Goal: Task Accomplishment & Management: Complete application form

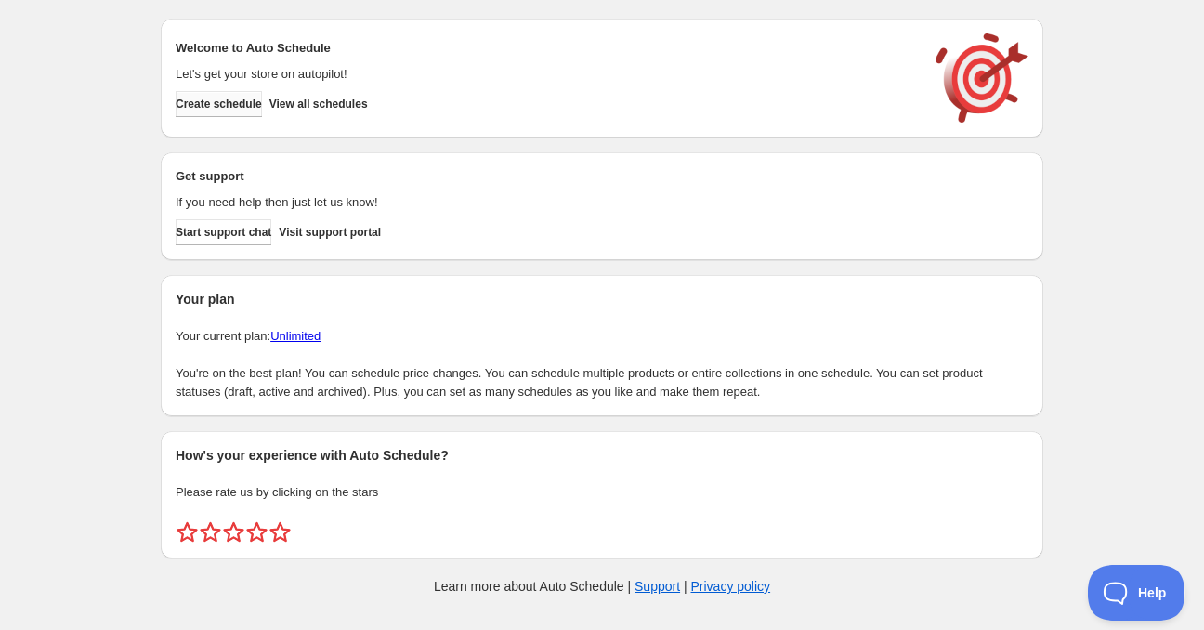
click at [249, 106] on span "Create schedule" at bounding box center [219, 104] width 86 height 15
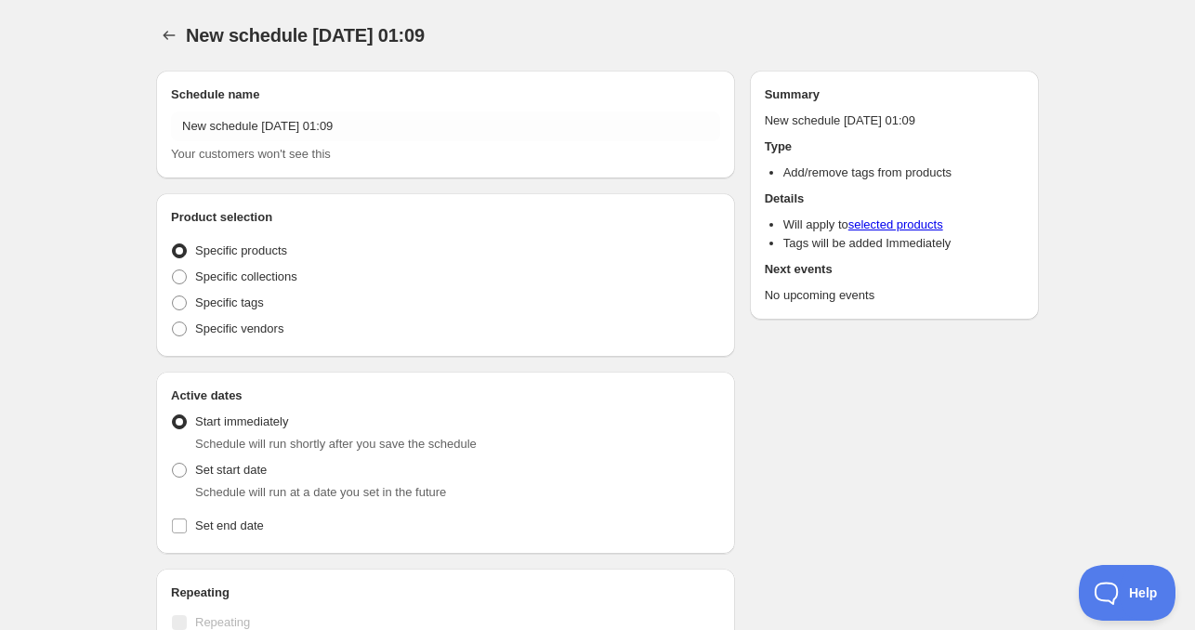
radio input "true"
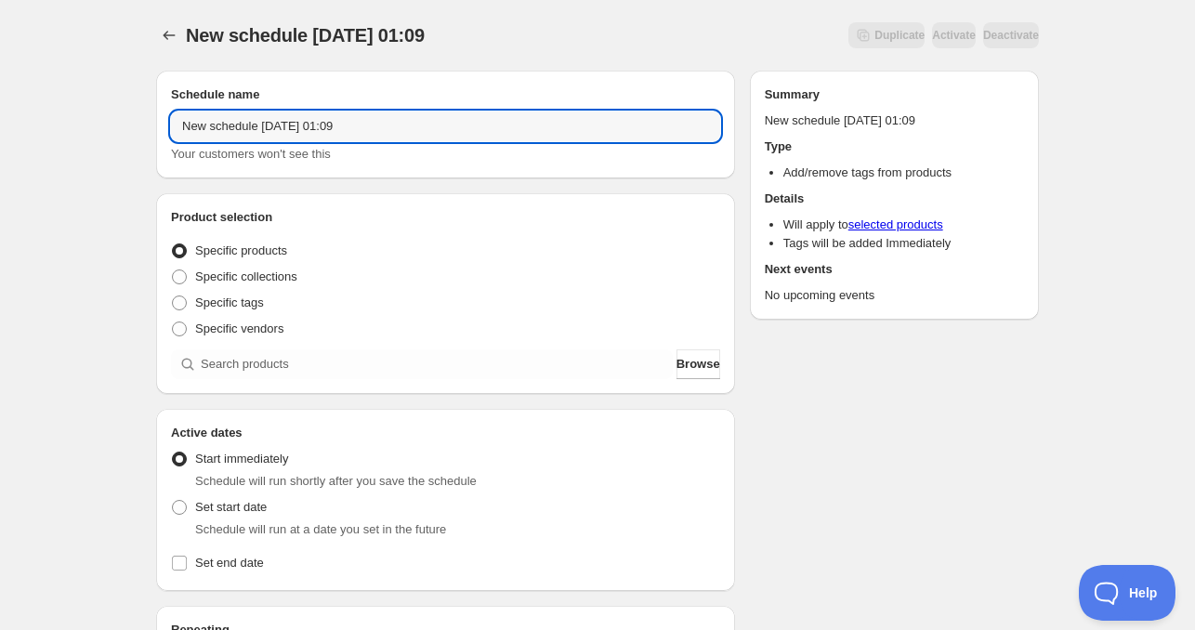
drag, startPoint x: 247, startPoint y: 125, endPoint x: 7, endPoint y: 126, distance: 239.7
click at [81, 125] on div "New schedule [DATE] 01:09. This page is ready New schedule [DATE] 01:09 Duplica…" at bounding box center [597, 563] width 1195 height 1126
drag, startPoint x: 255, startPoint y: 123, endPoint x: 150, endPoint y: 129, distance: 104.2
click at [158, 129] on div "Schedule name New schedule [DATE] 01:09 Your customers won't see this" at bounding box center [445, 125] width 579 height 108
drag, startPoint x: 276, startPoint y: 129, endPoint x: 387, endPoint y: 132, distance: 111.5
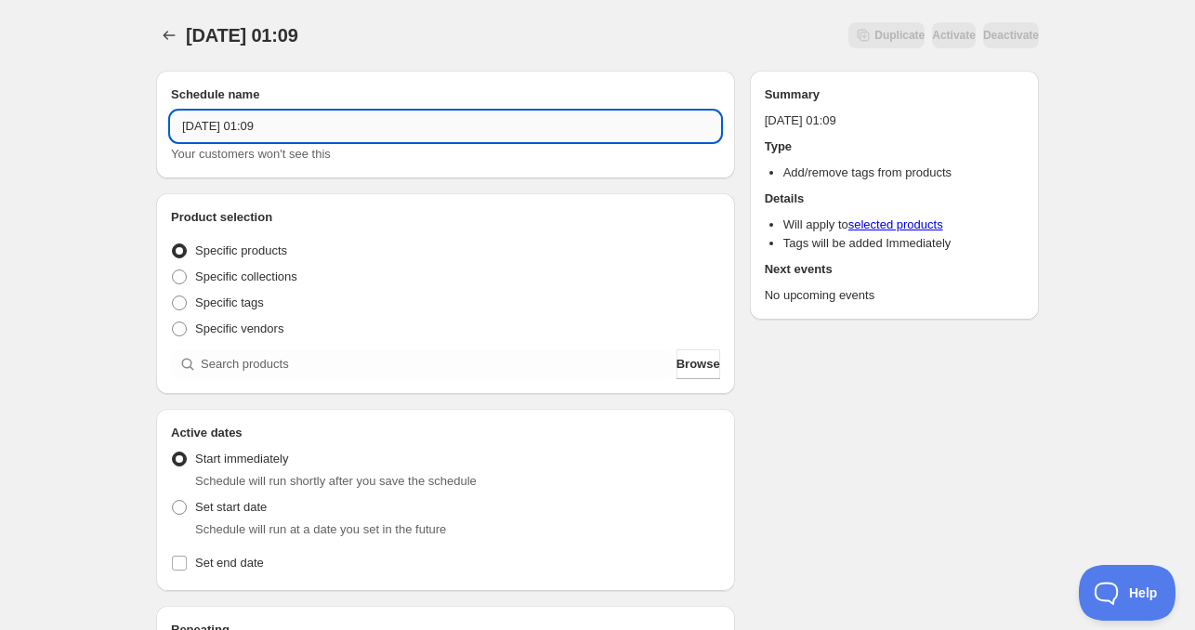
click at [372, 129] on input "[DATE] 01:09" at bounding box center [445, 126] width 549 height 30
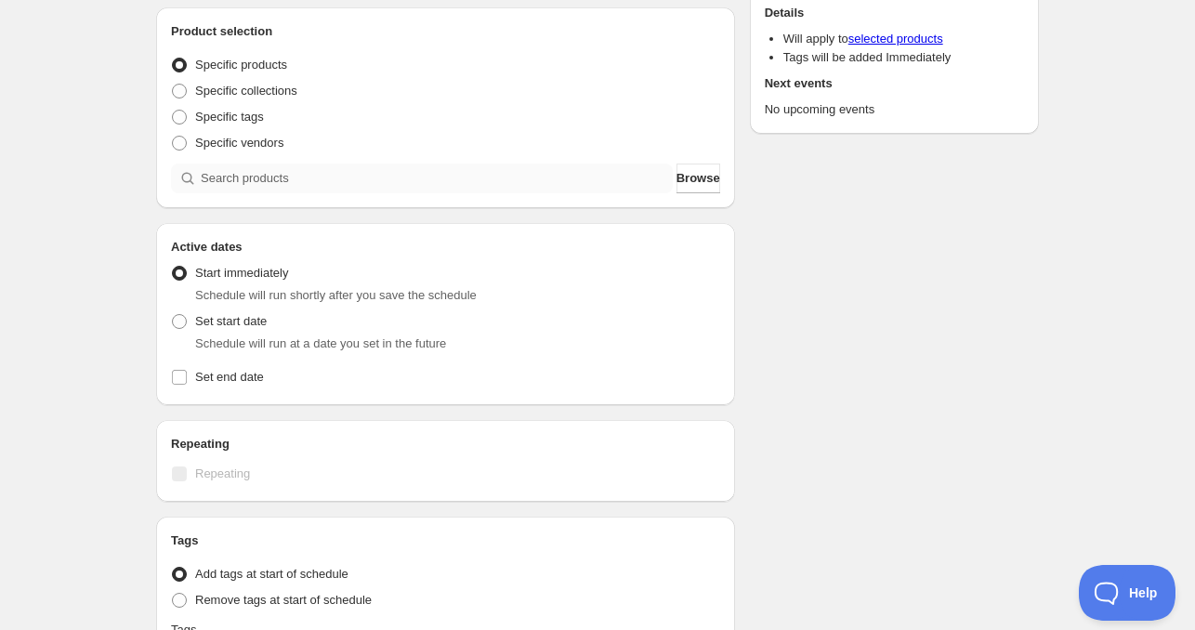
type input "[DATE] 4am"
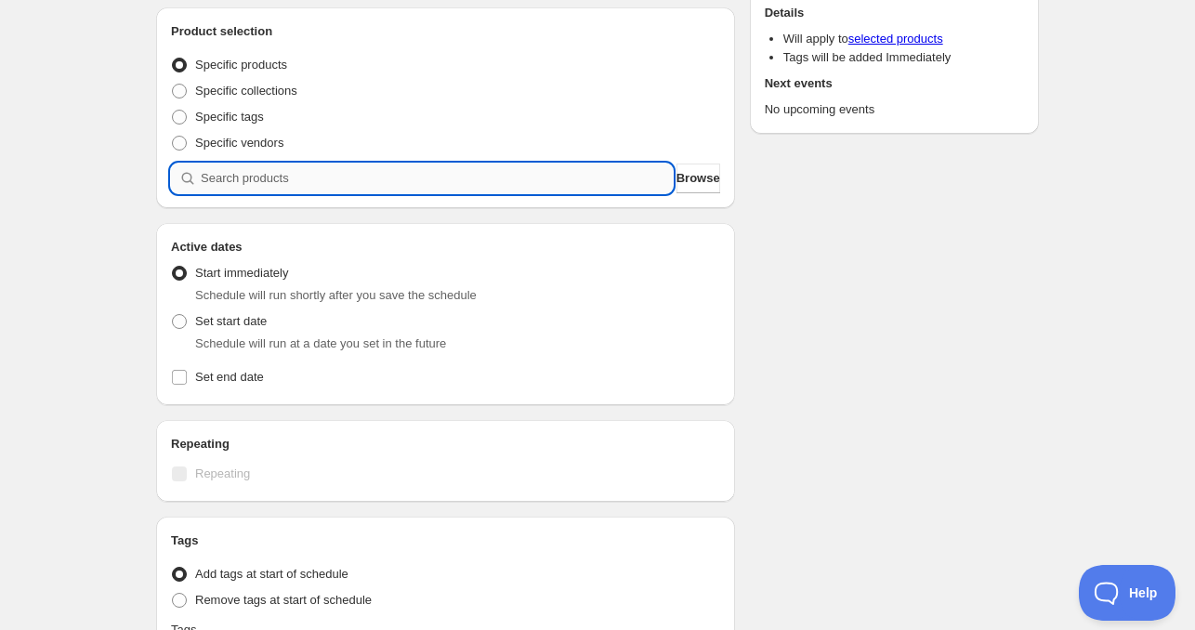
click at [301, 168] on input "search" at bounding box center [437, 178] width 472 height 30
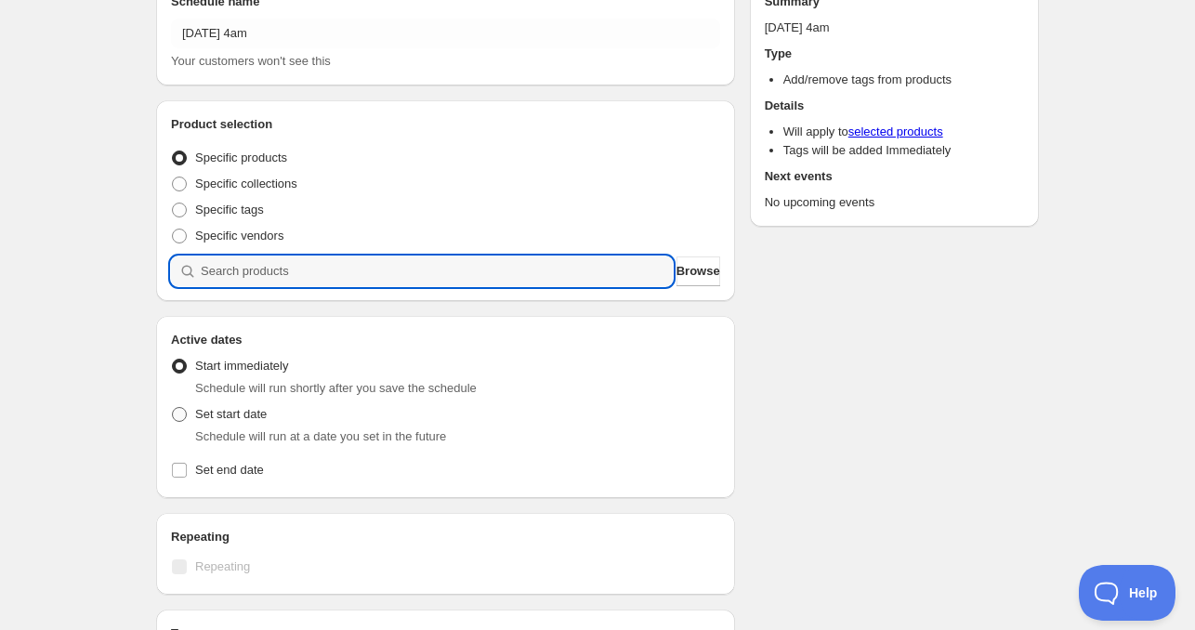
click at [234, 424] on label "Set start date" at bounding box center [219, 414] width 96 height 26
click at [173, 408] on input "Set start date" at bounding box center [172, 407] width 1 height 1
radio input "true"
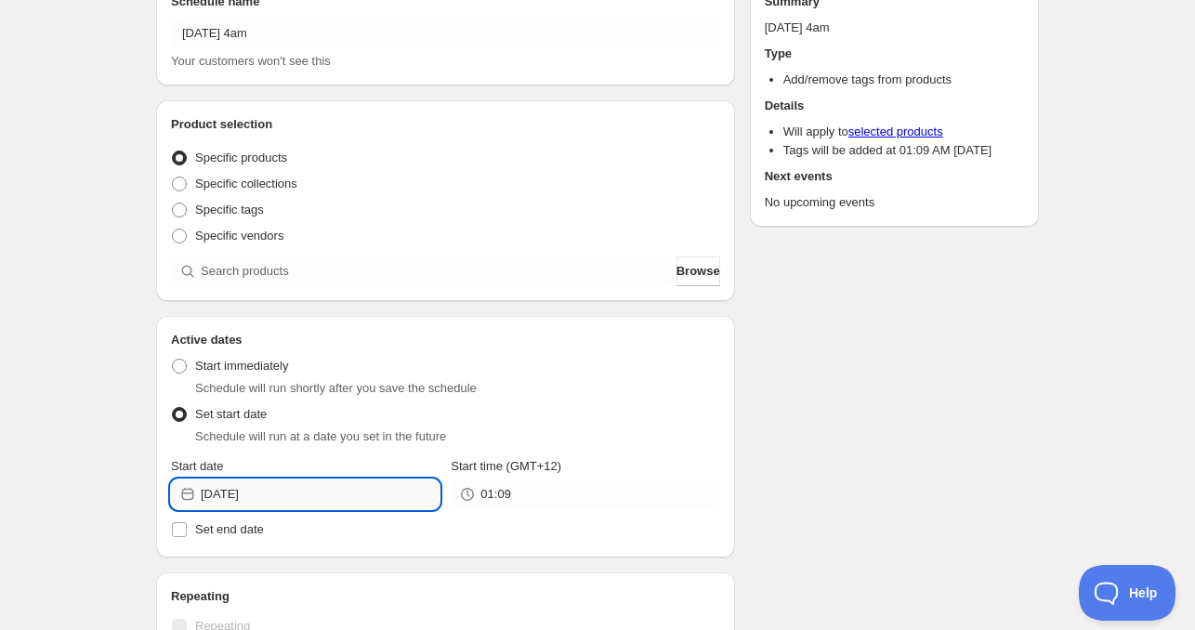
click at [277, 489] on input "[DATE]" at bounding box center [320, 494] width 239 height 30
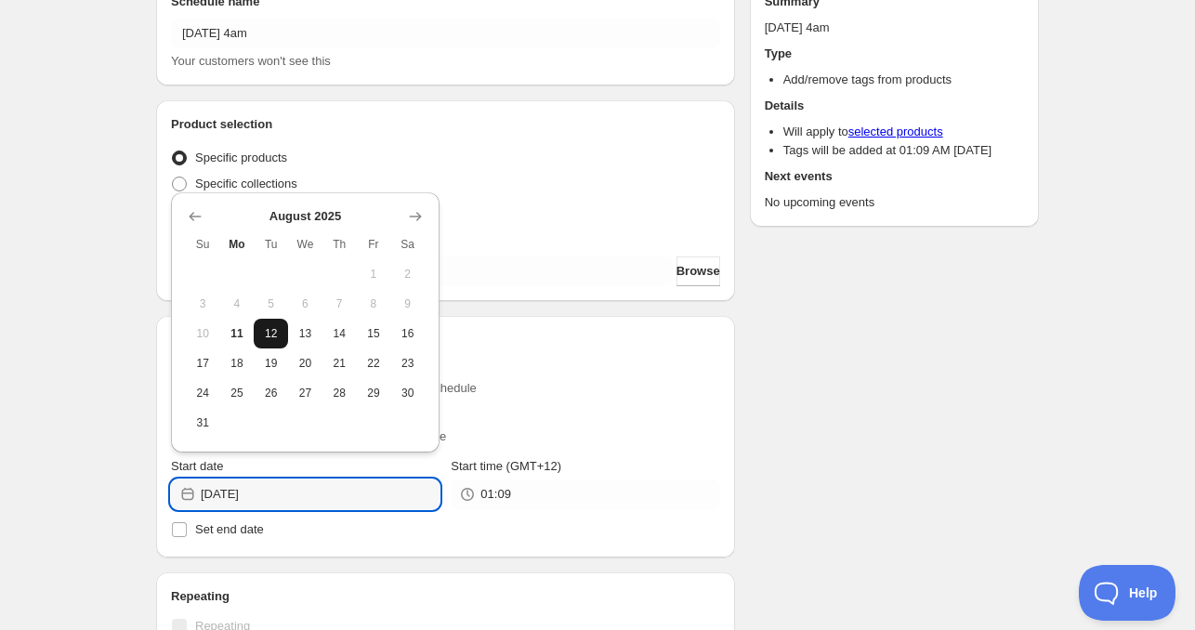
click at [269, 335] on span "12" at bounding box center [271, 333] width 20 height 15
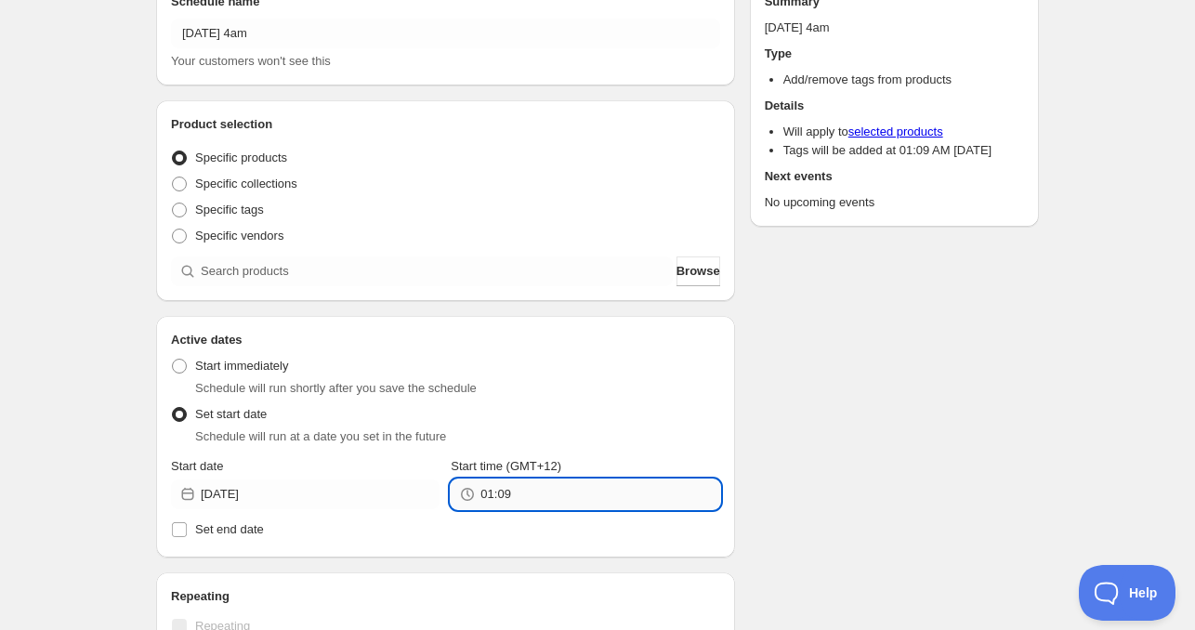
click at [521, 494] on input "01:09" at bounding box center [599, 494] width 239 height 30
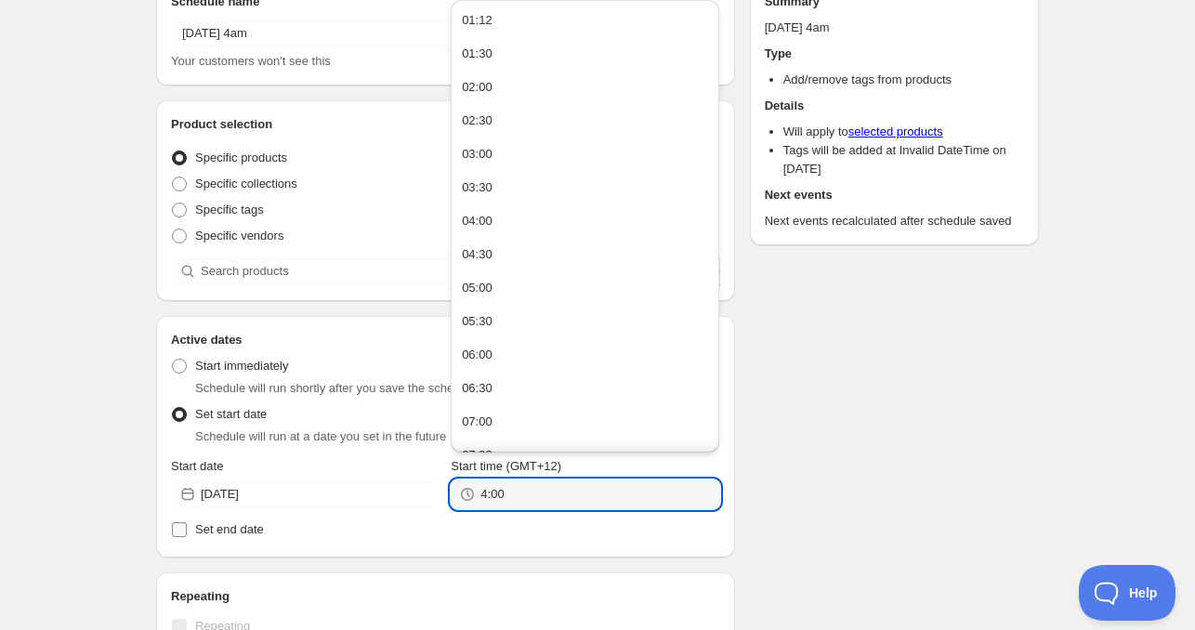
type input "4:00"
click at [368, 541] on label "Set end date" at bounding box center [445, 529] width 549 height 26
click at [187, 537] on input "Set end date" at bounding box center [179, 529] width 15 height 15
checkbox input "true"
type input "04:00"
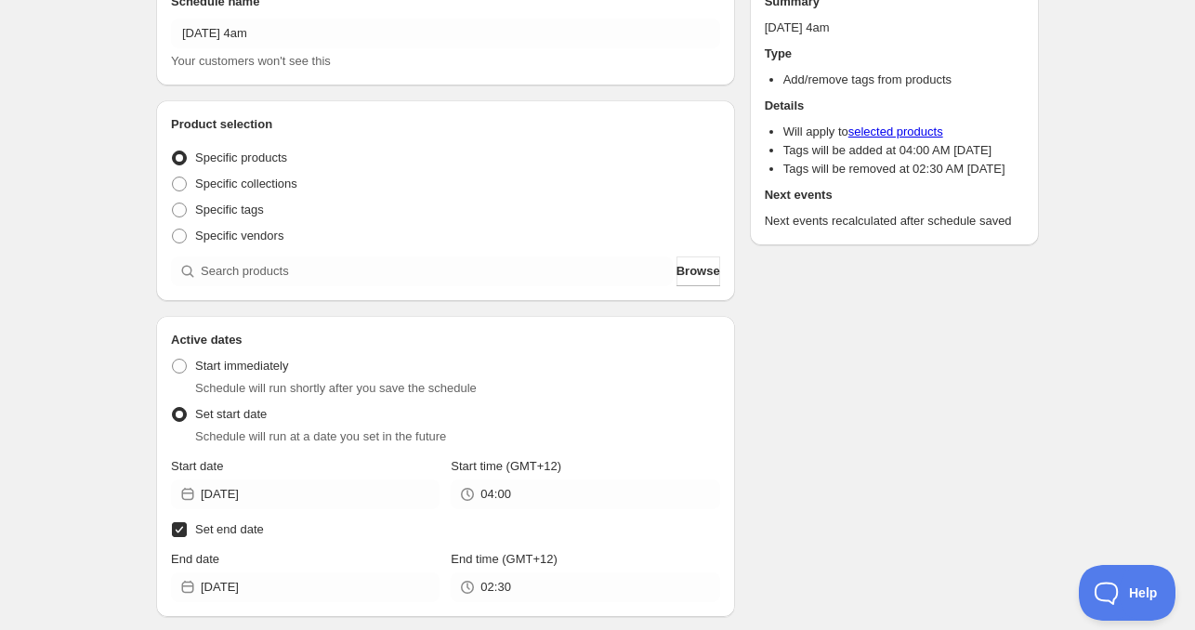
scroll to position [186, 0]
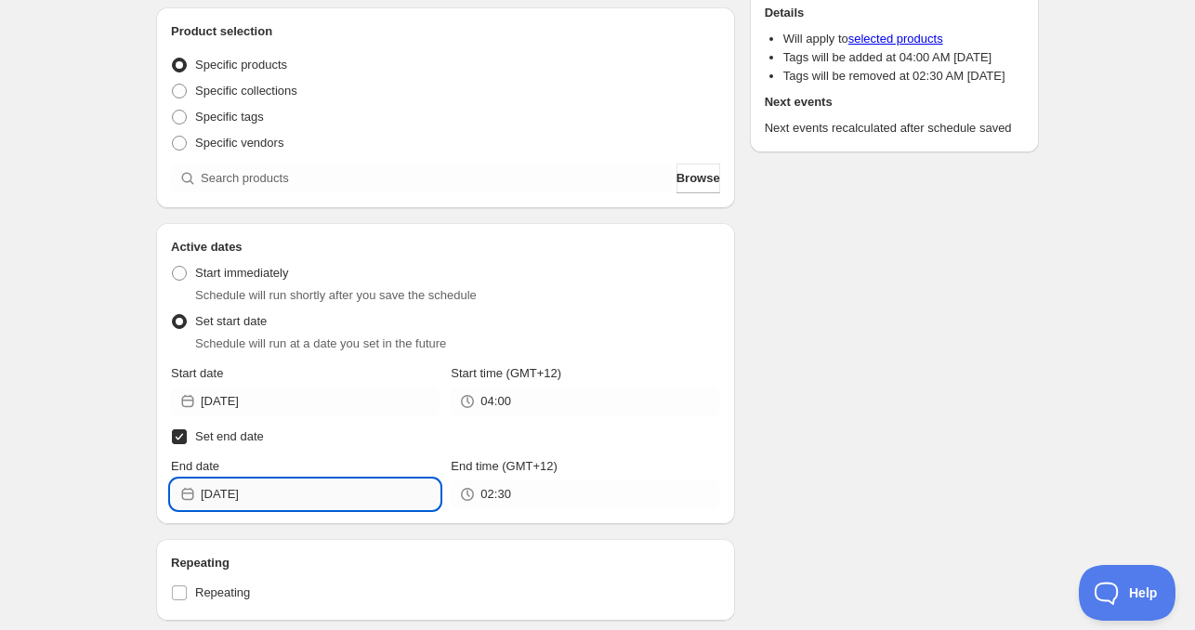
click at [273, 493] on input "[DATE]" at bounding box center [320, 494] width 239 height 30
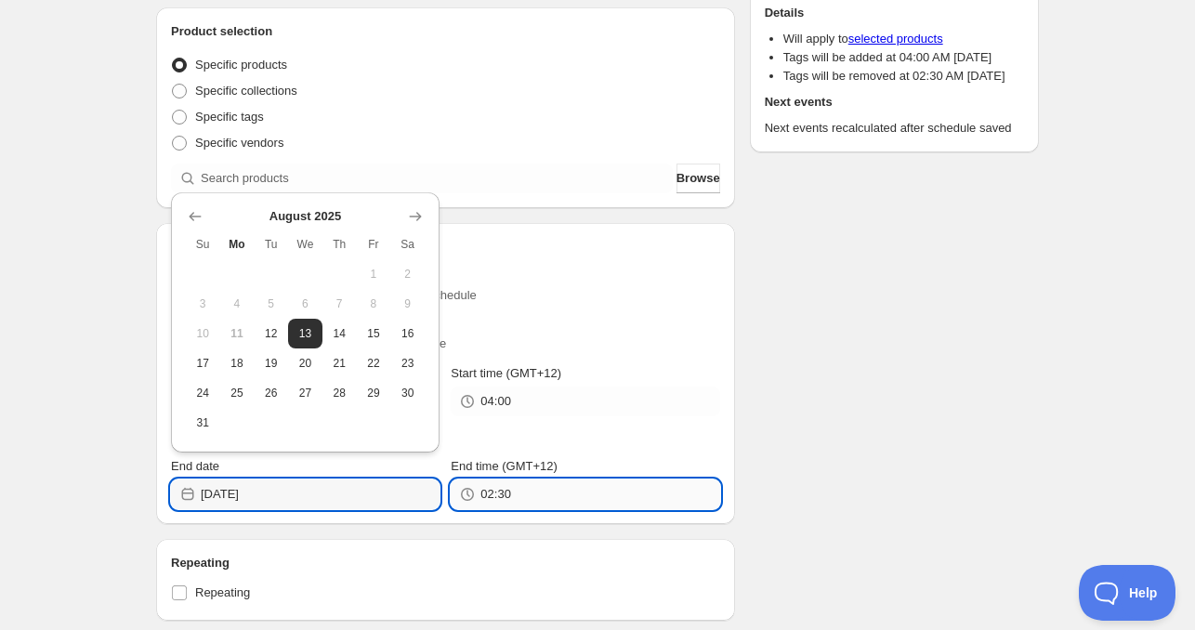
click at [528, 489] on input "02:30" at bounding box center [599, 494] width 239 height 30
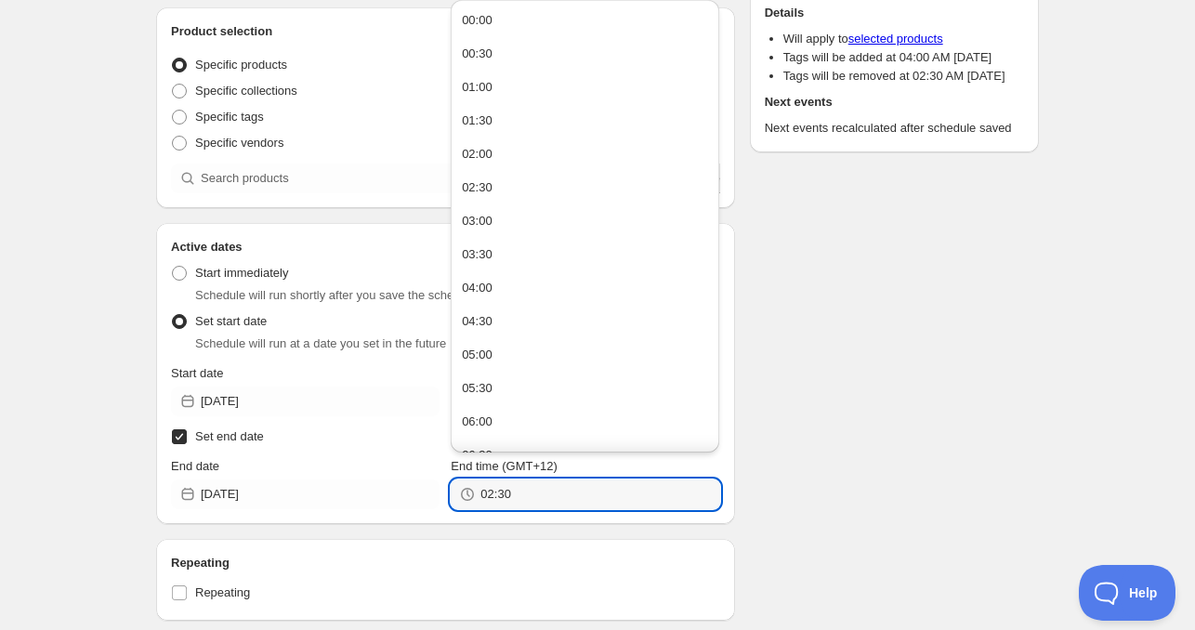
paste input "4:0"
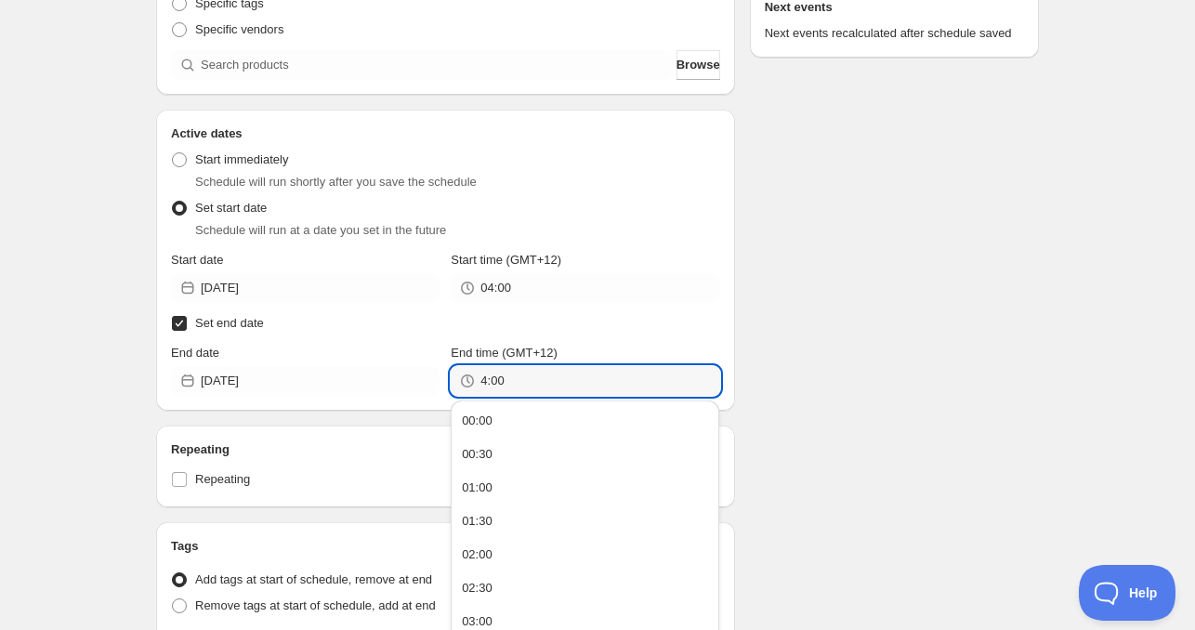
scroll to position [372, 0]
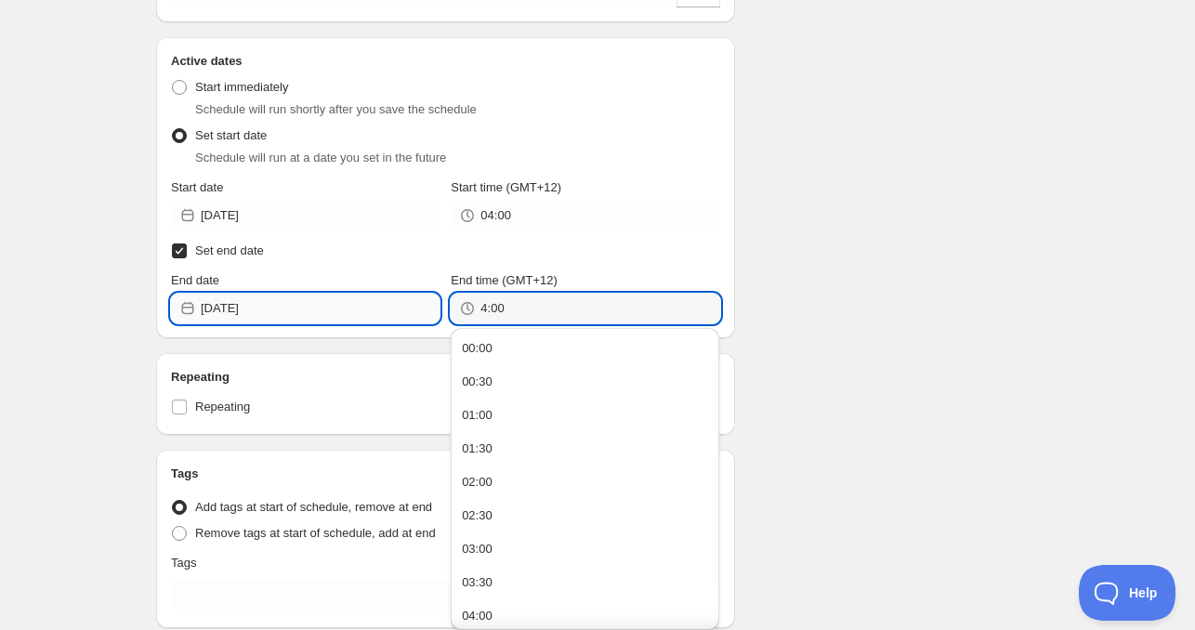
click at [263, 304] on input "[DATE]" at bounding box center [320, 309] width 239 height 30
type input "04:00"
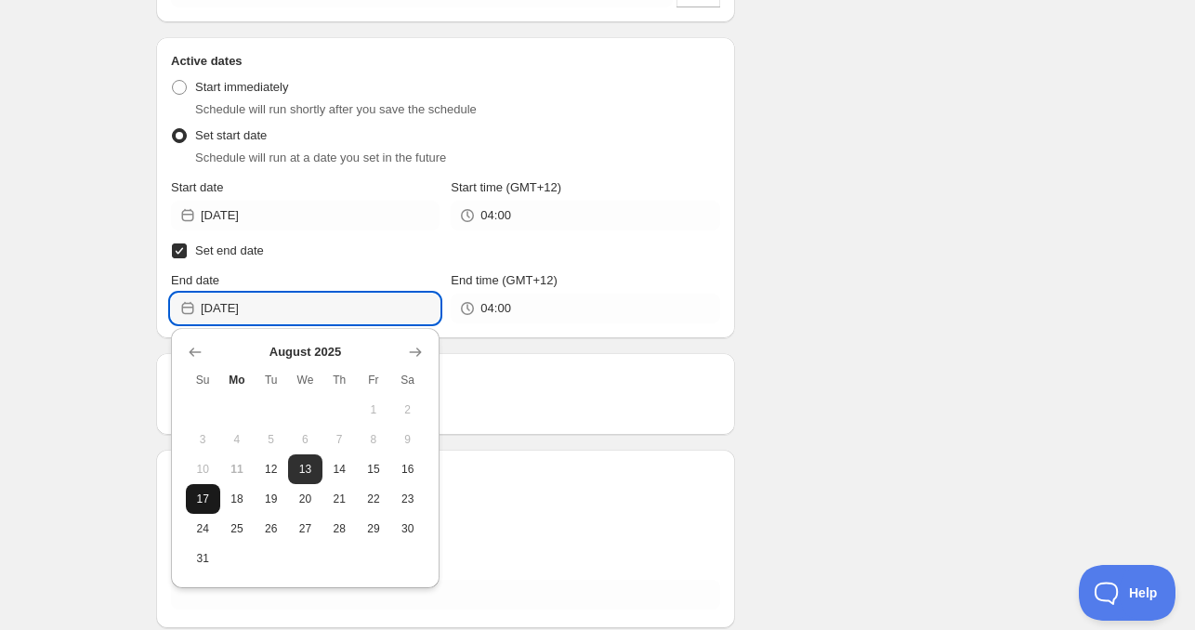
click at [207, 505] on span "17" at bounding box center [203, 498] width 20 height 15
type input "[DATE]"
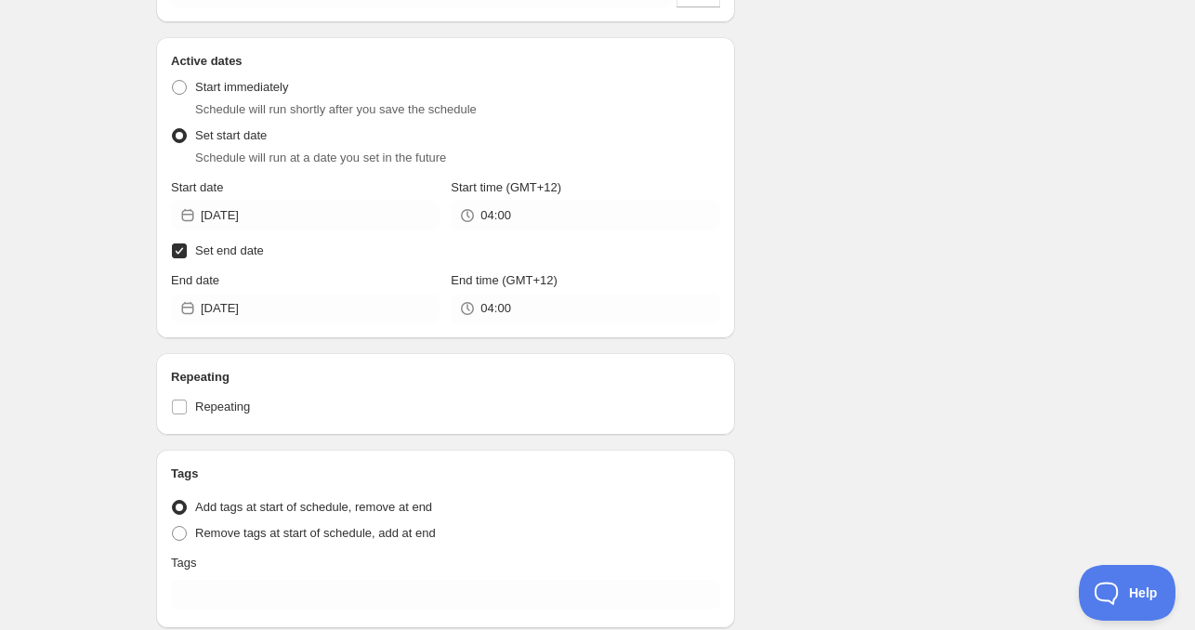
click at [581, 336] on div "Active dates Active Date Type Start immediately Schedule will run shortly after…" at bounding box center [445, 187] width 579 height 301
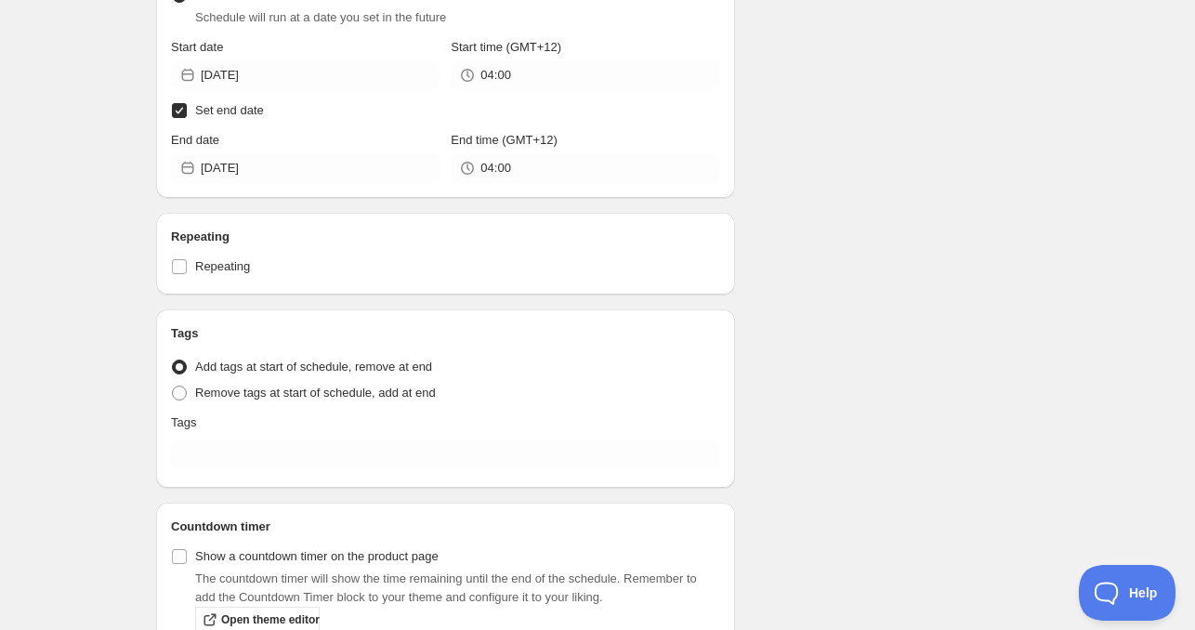
scroll to position [557, 0]
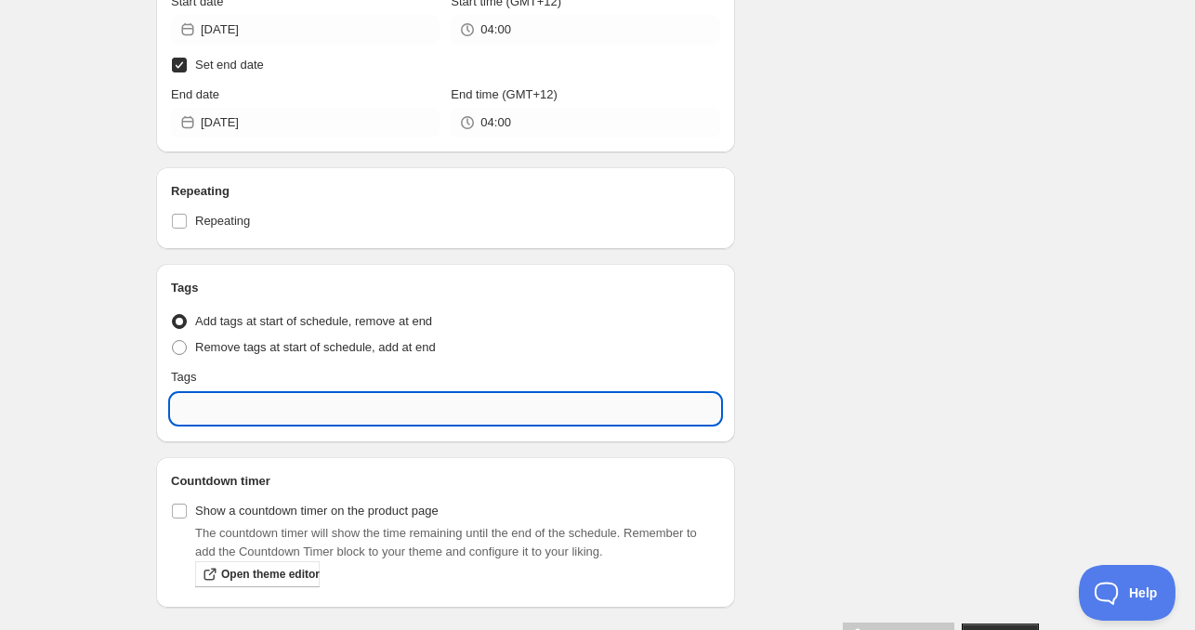
click at [286, 413] on input "text" at bounding box center [445, 409] width 549 height 30
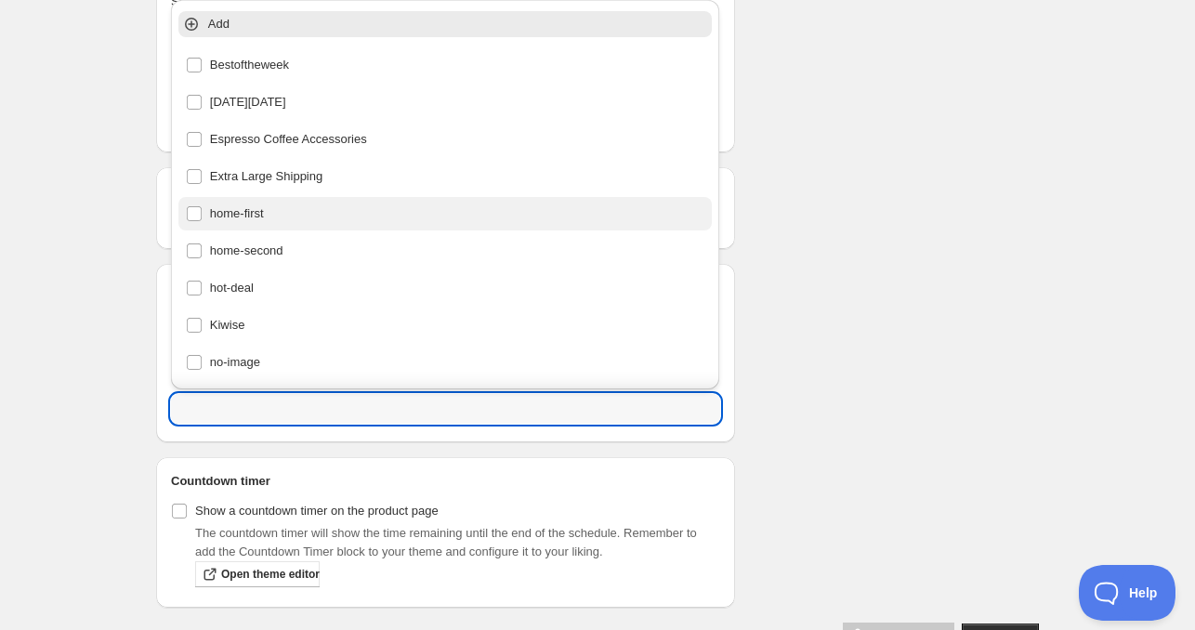
click at [271, 218] on div "home-first" at bounding box center [445, 214] width 519 height 26
type input "home-first"
checkbox input "true"
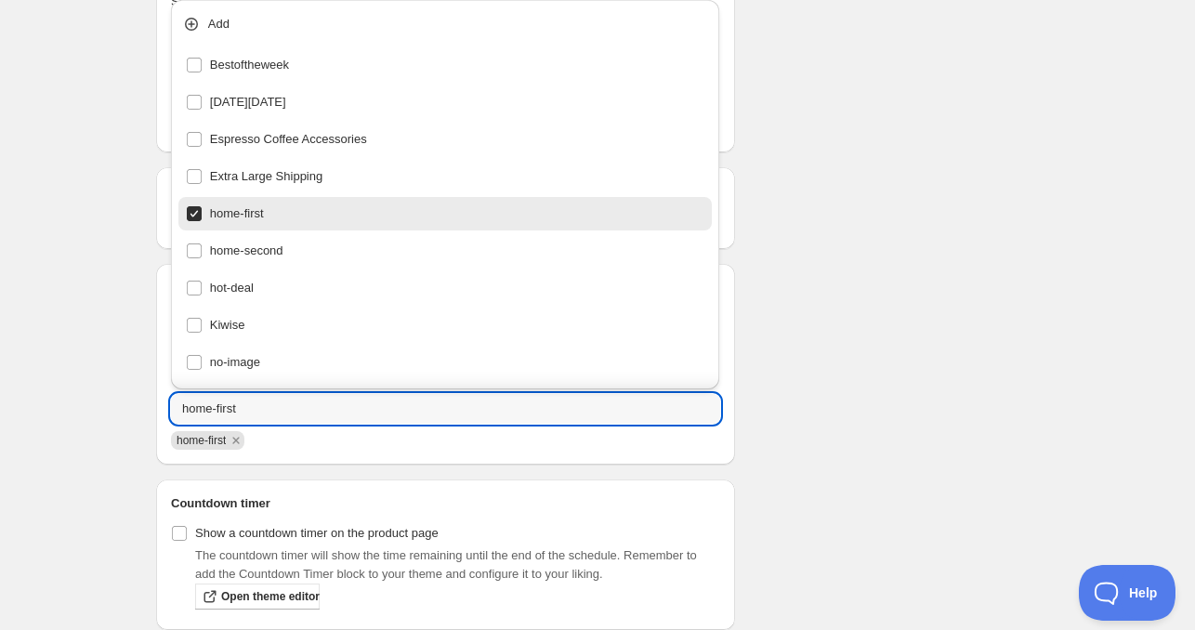
click at [1004, 229] on div "Schedule name [DATE] 4am Your customers won't see this Product selection Entity…" at bounding box center [589, 85] width 897 height 1174
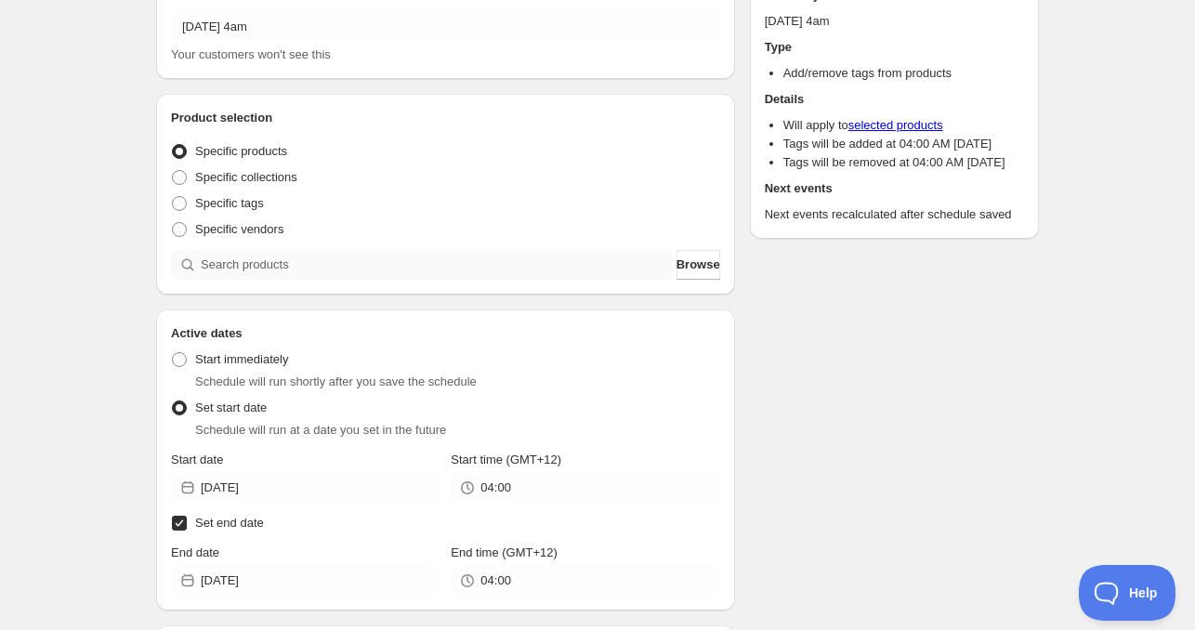
scroll to position [93, 0]
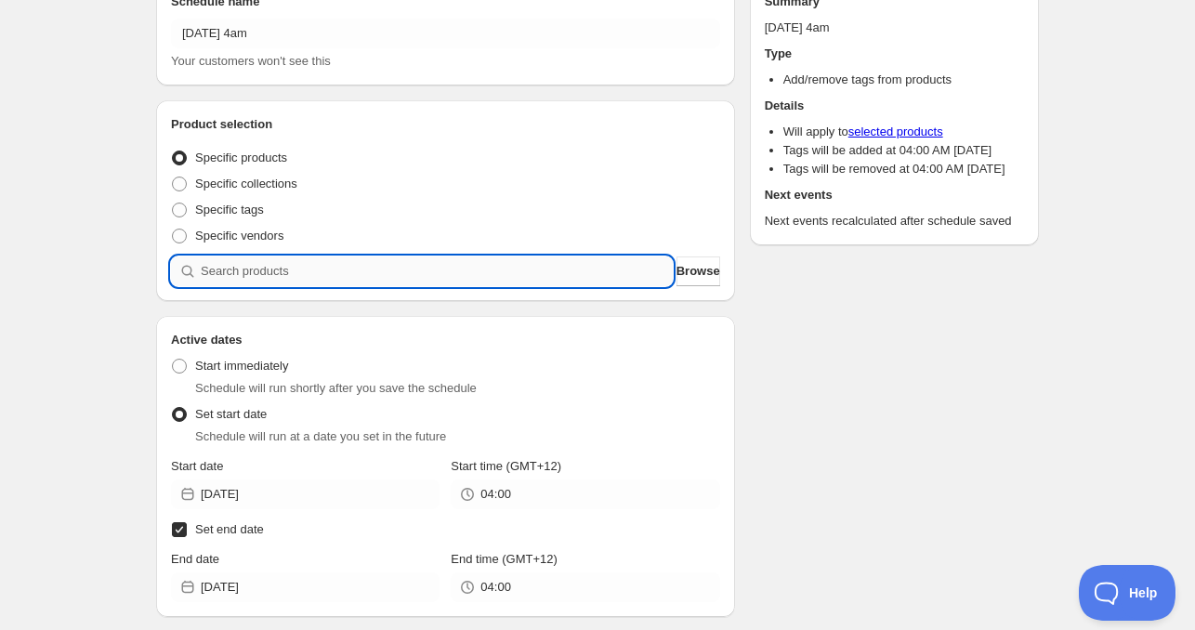
click at [291, 277] on input "search" at bounding box center [437, 271] width 472 height 30
paste input "825936"
type input "825936"
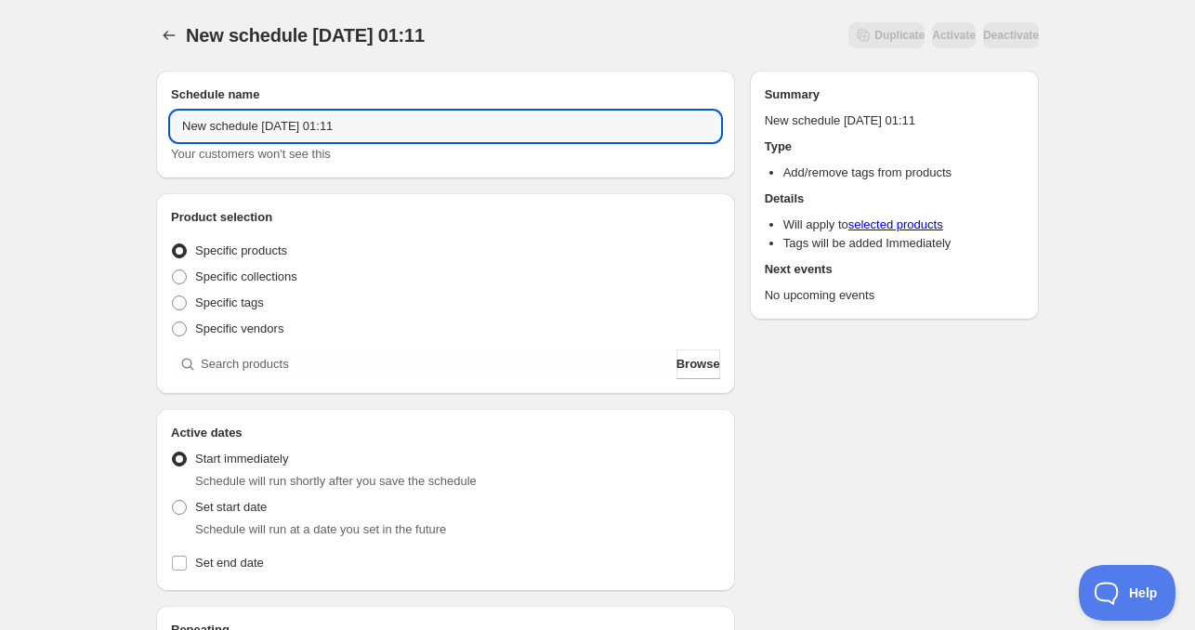
drag, startPoint x: 255, startPoint y: 125, endPoint x: -79, endPoint y: 127, distance: 334.4
click at [0, 127] on html "New schedule [DATE] 01:11. This page is ready New schedule [DATE] 01:11 Duplica…" at bounding box center [597, 315] width 1195 height 630
drag, startPoint x: 283, startPoint y: 119, endPoint x: 360, endPoint y: 118, distance: 77.1
click at [360, 118] on input "[DATE] 01:11" at bounding box center [445, 126] width 549 height 30
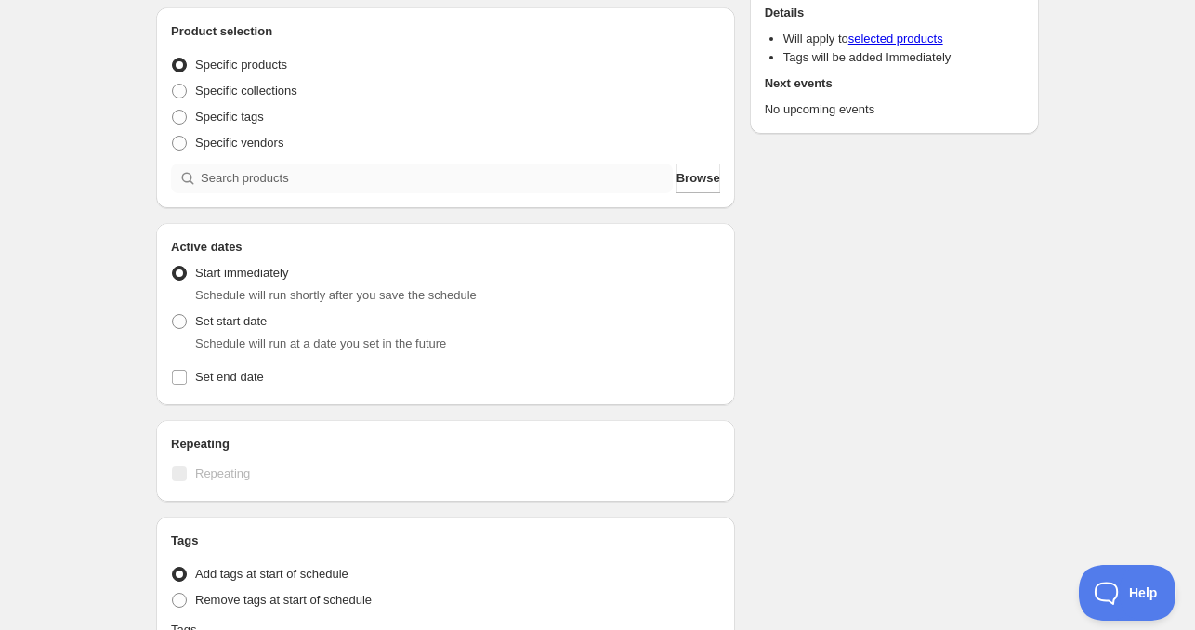
type input "[DATE] 4am"
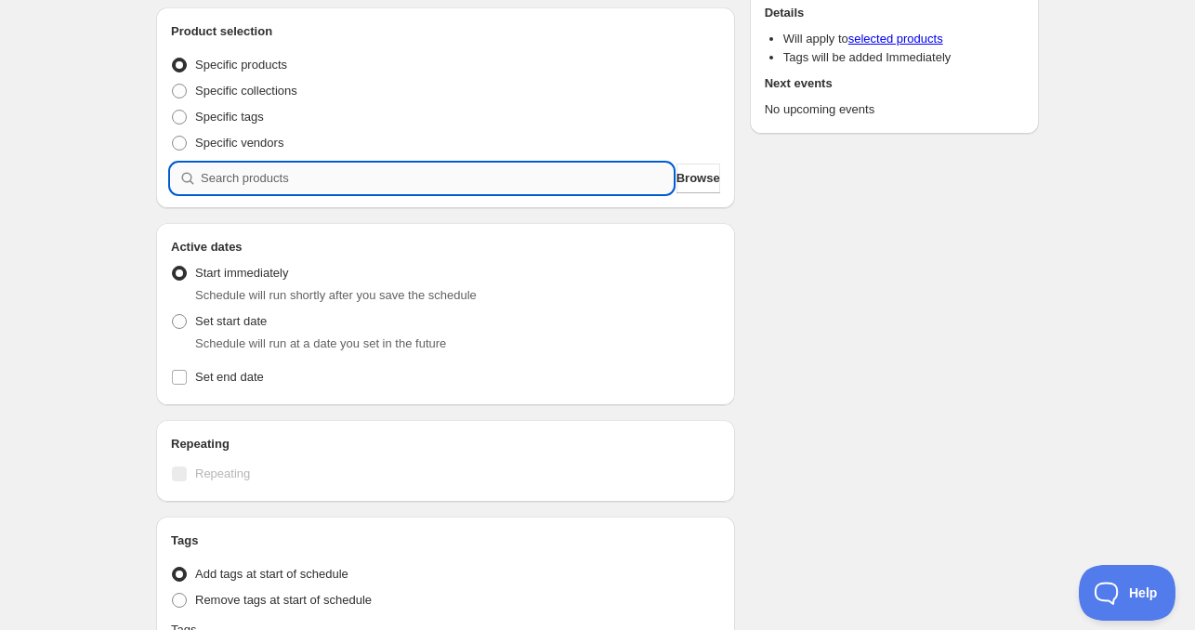
click at [275, 172] on input "search" at bounding box center [437, 178] width 472 height 30
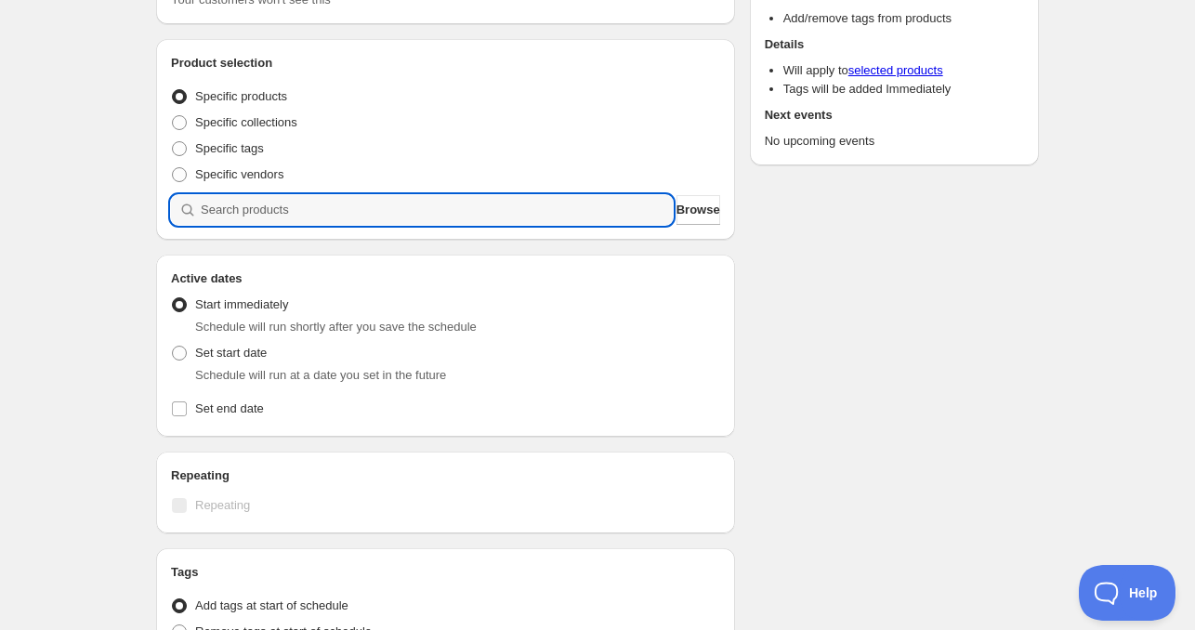
scroll to position [186, 0]
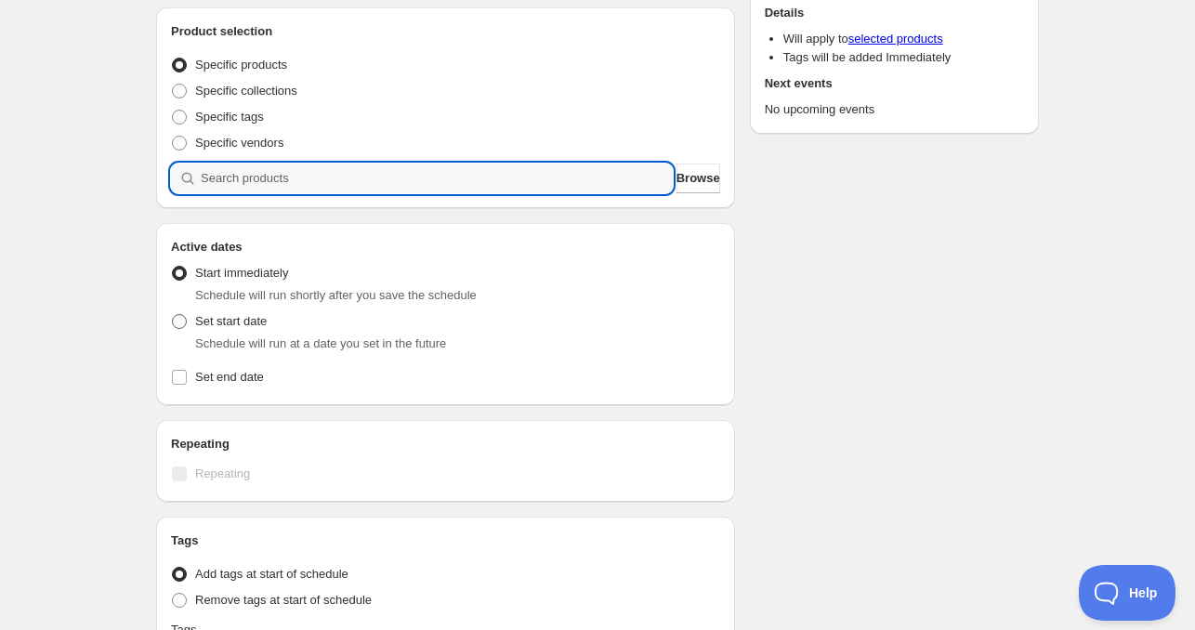
click at [215, 325] on span "Set start date" at bounding box center [231, 321] width 72 height 14
click at [173, 315] on input "Set start date" at bounding box center [172, 314] width 1 height 1
radio input "true"
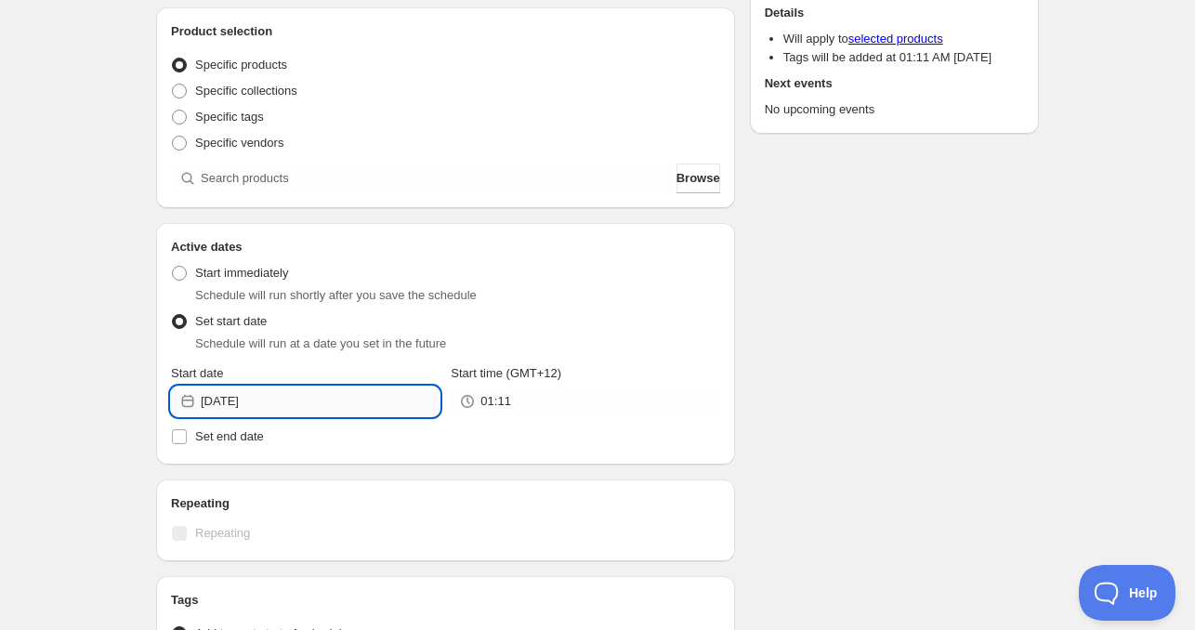
click at [301, 393] on input "[DATE]" at bounding box center [320, 401] width 239 height 30
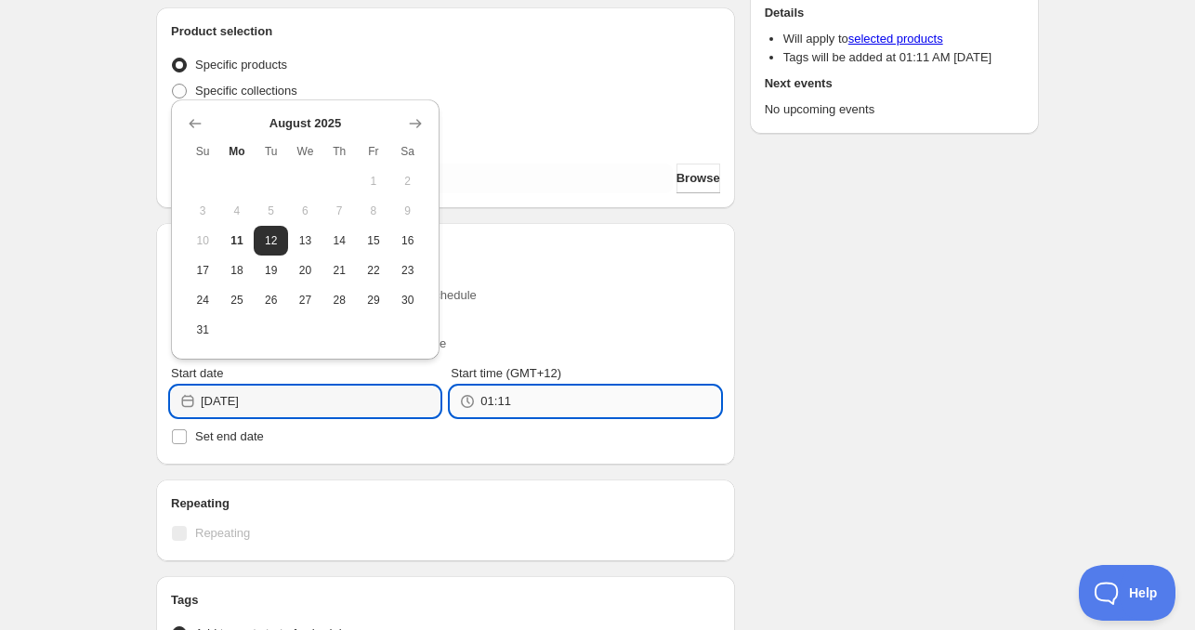
click at [539, 405] on input "01:11" at bounding box center [599, 401] width 239 height 30
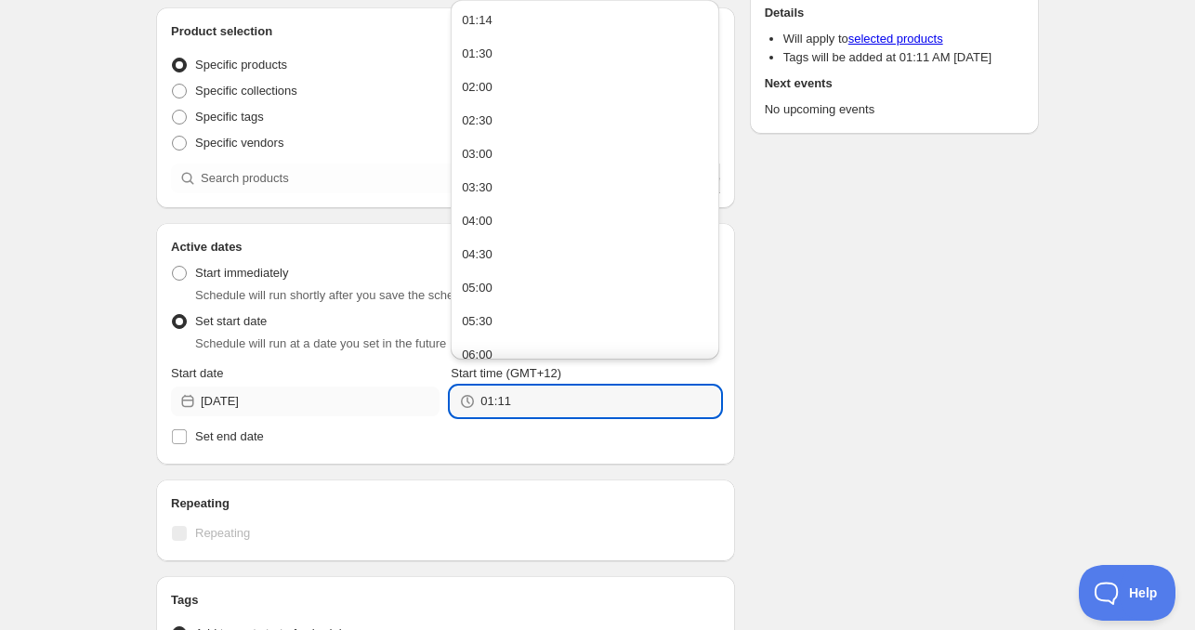
drag, startPoint x: 502, startPoint y: 404, endPoint x: 413, endPoint y: 402, distance: 88.3
click at [411, 400] on div "Start date [DATE] Start time (GMT+12) 01:11" at bounding box center [445, 390] width 549 height 52
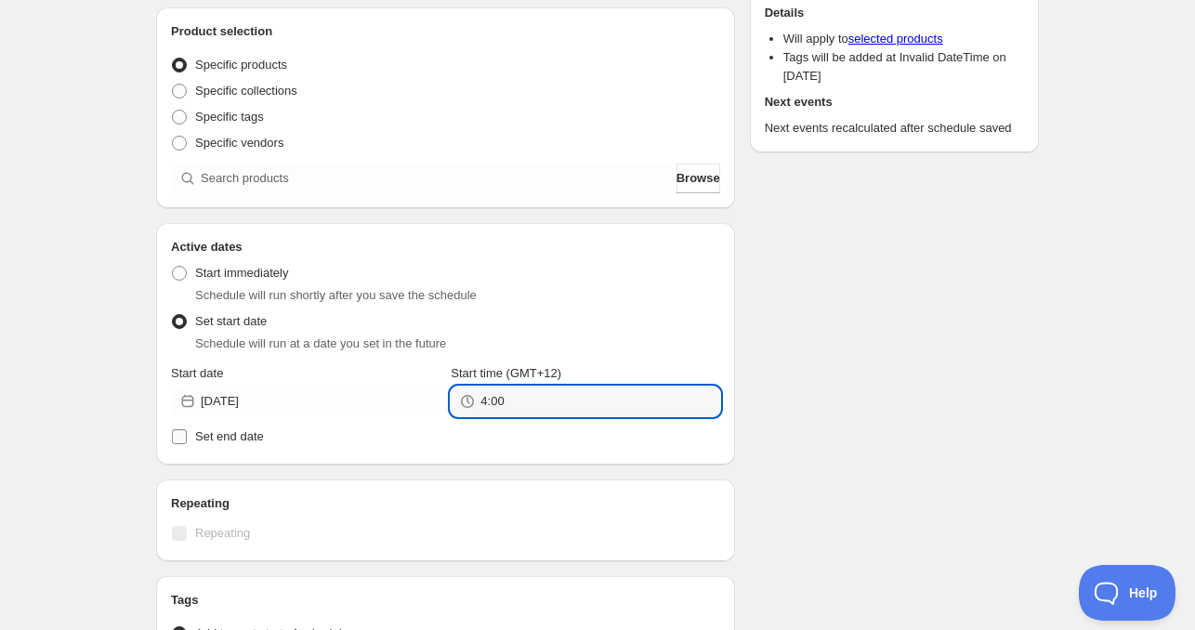
type input "04:00"
click at [191, 440] on label "Set end date" at bounding box center [445, 437] width 549 height 26
click at [187, 440] on input "Set end date" at bounding box center [179, 436] width 15 height 15
checkbox input "true"
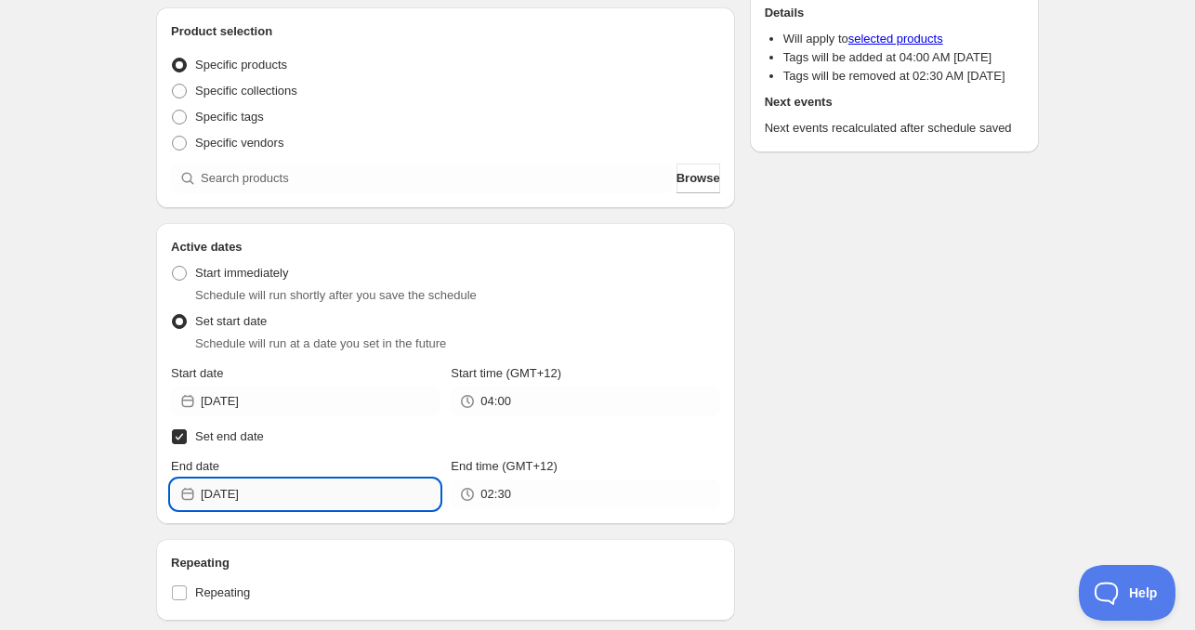
click at [302, 498] on input "[DATE]" at bounding box center [320, 494] width 239 height 30
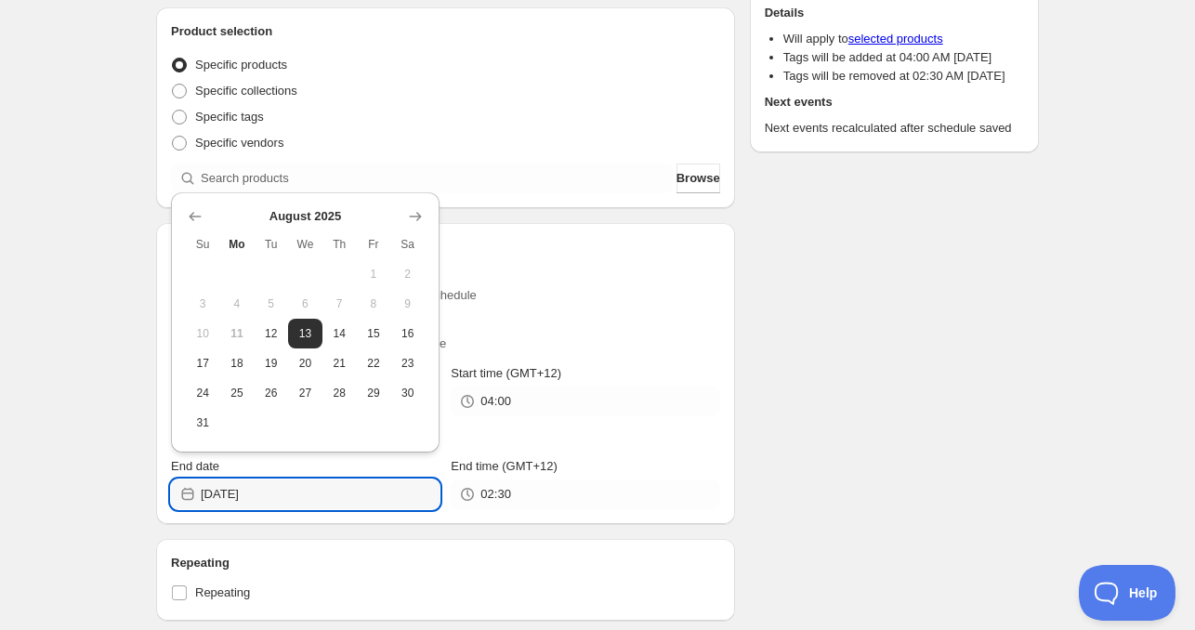
click at [200, 363] on span "17" at bounding box center [203, 363] width 20 height 15
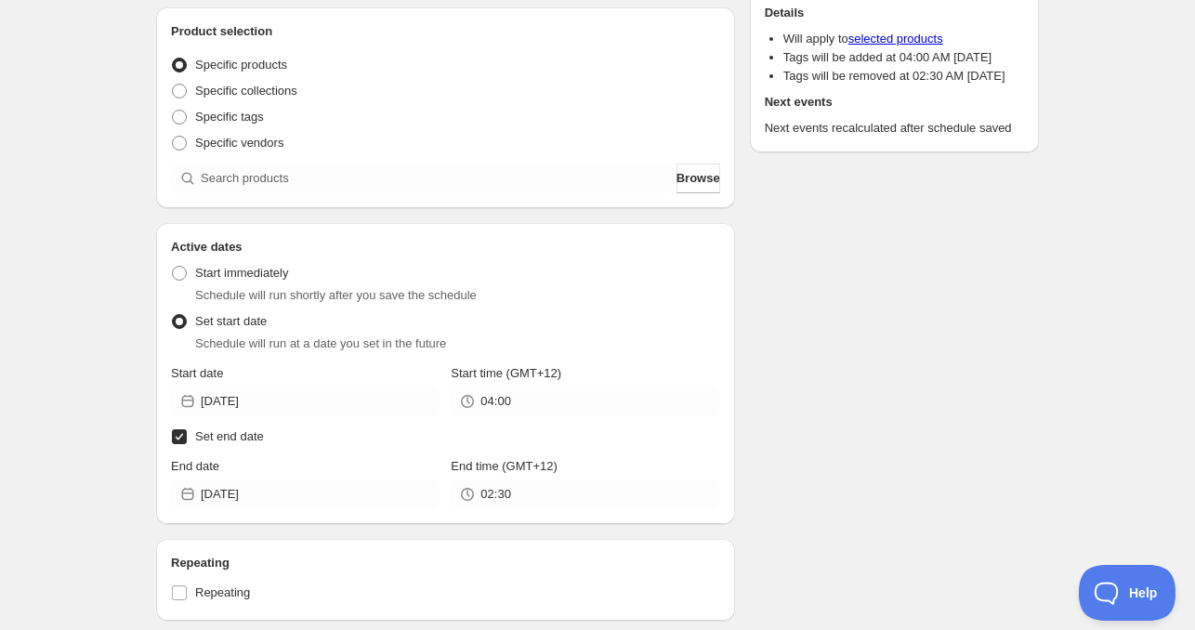
type input "[DATE]"
click at [510, 497] on input "02:30" at bounding box center [599, 494] width 239 height 30
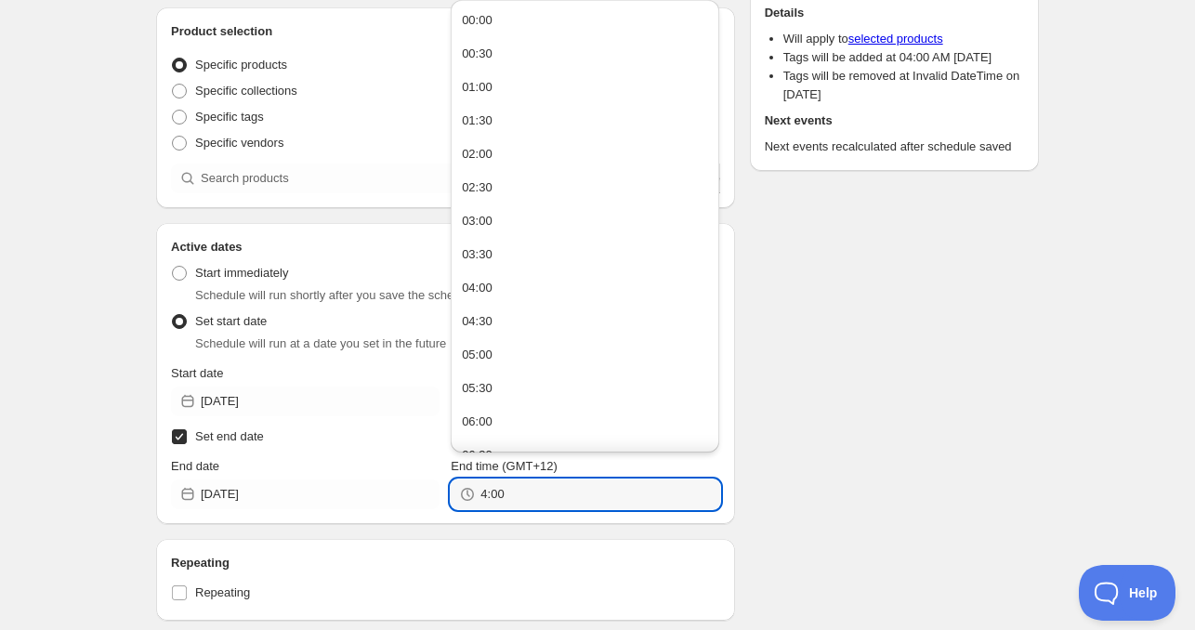
type input "04:00"
click at [984, 382] on div "Schedule name [DATE] 4am Your customers won't see this Product selection Entity…" at bounding box center [589, 446] width 897 height 1152
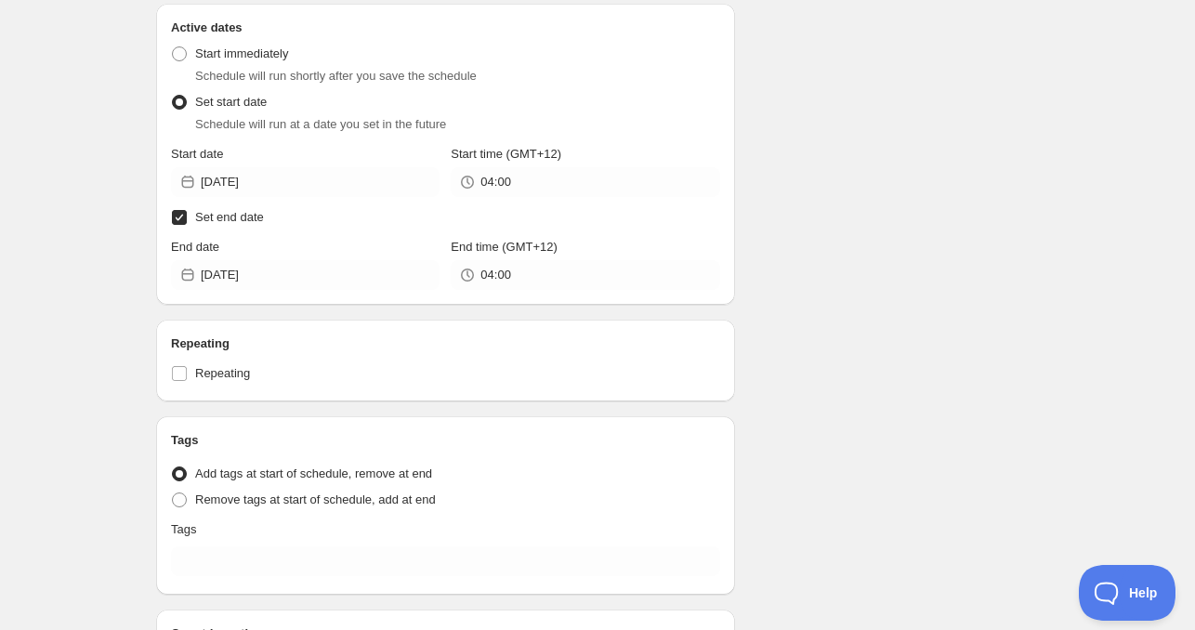
scroll to position [464, 0]
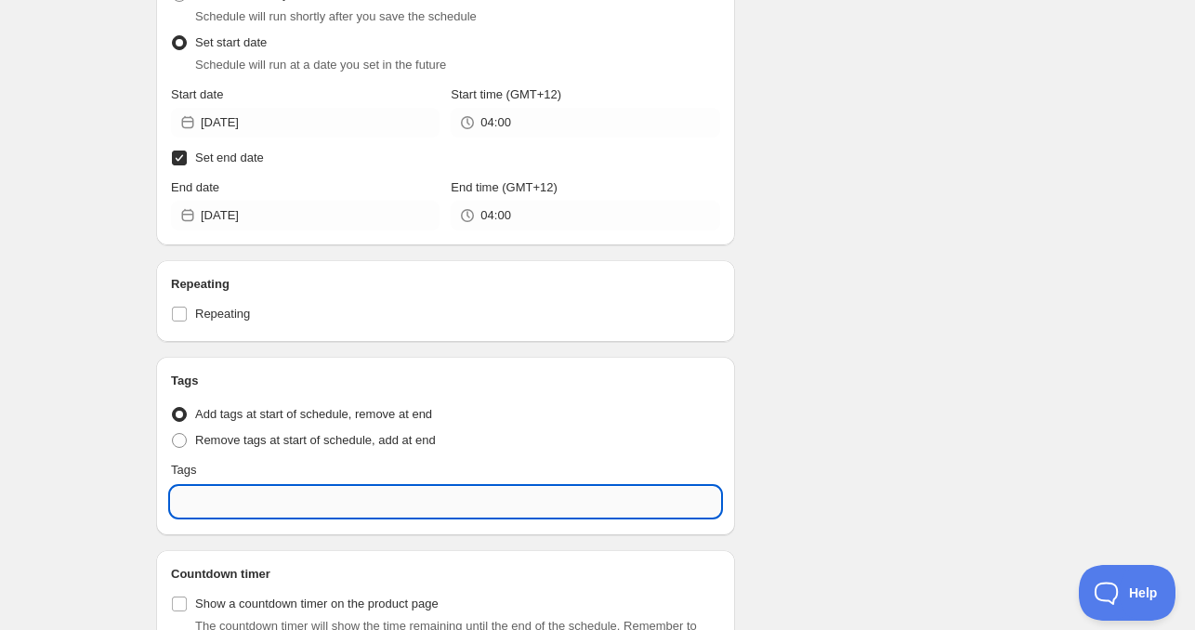
click at [237, 501] on input "text" at bounding box center [445, 502] width 549 height 30
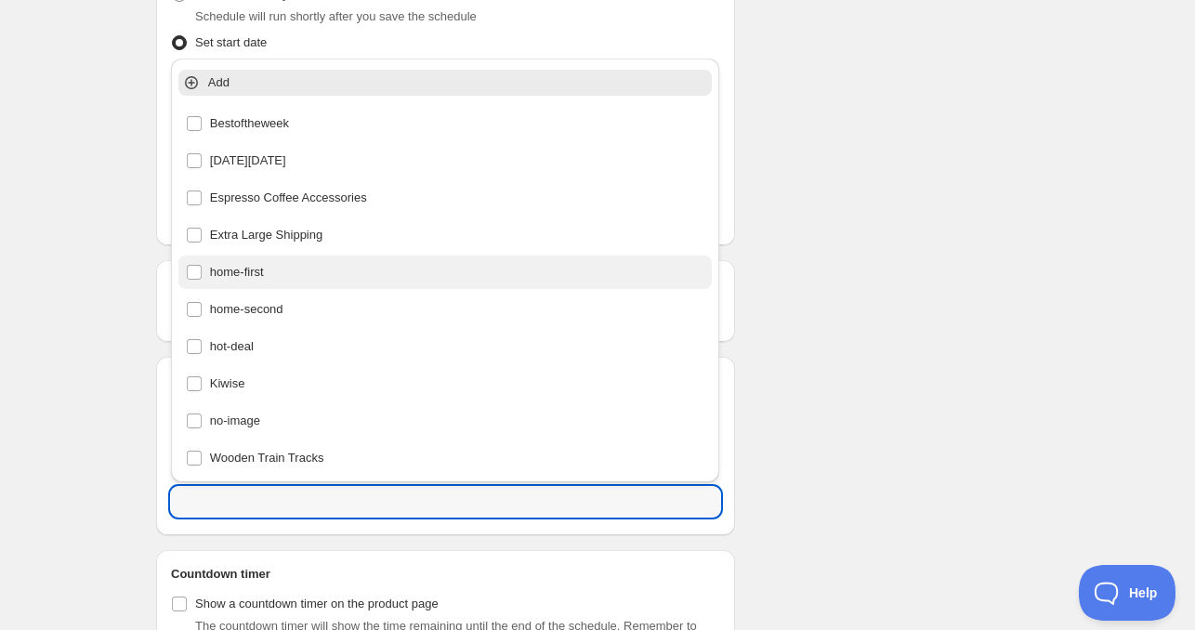
click at [278, 268] on div "home-first" at bounding box center [445, 272] width 519 height 26
type input "home-first"
checkbox input "true"
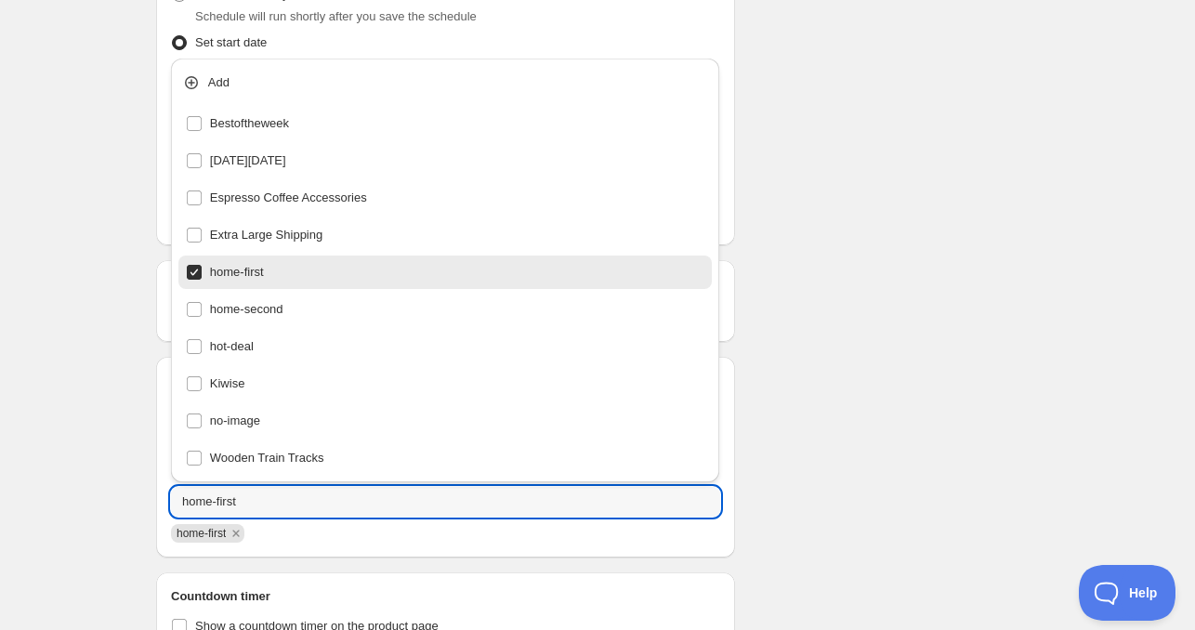
click at [997, 329] on div "Schedule name [DATE] 4am Your customers won't see this Product selection Entity…" at bounding box center [589, 178] width 897 height 1174
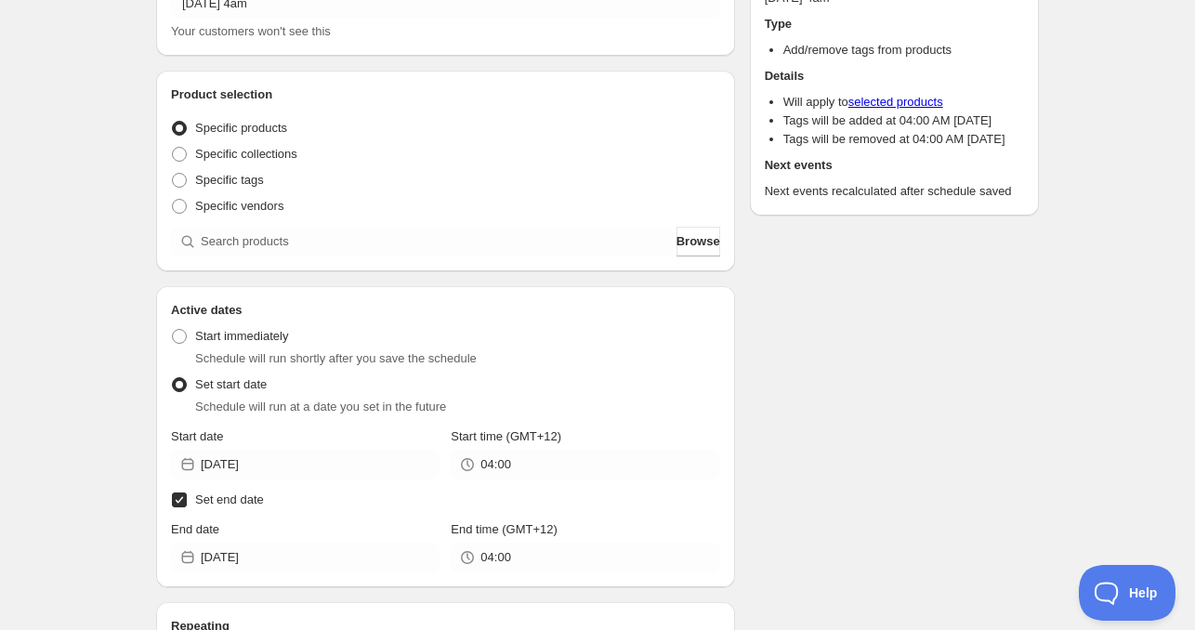
scroll to position [78, 0]
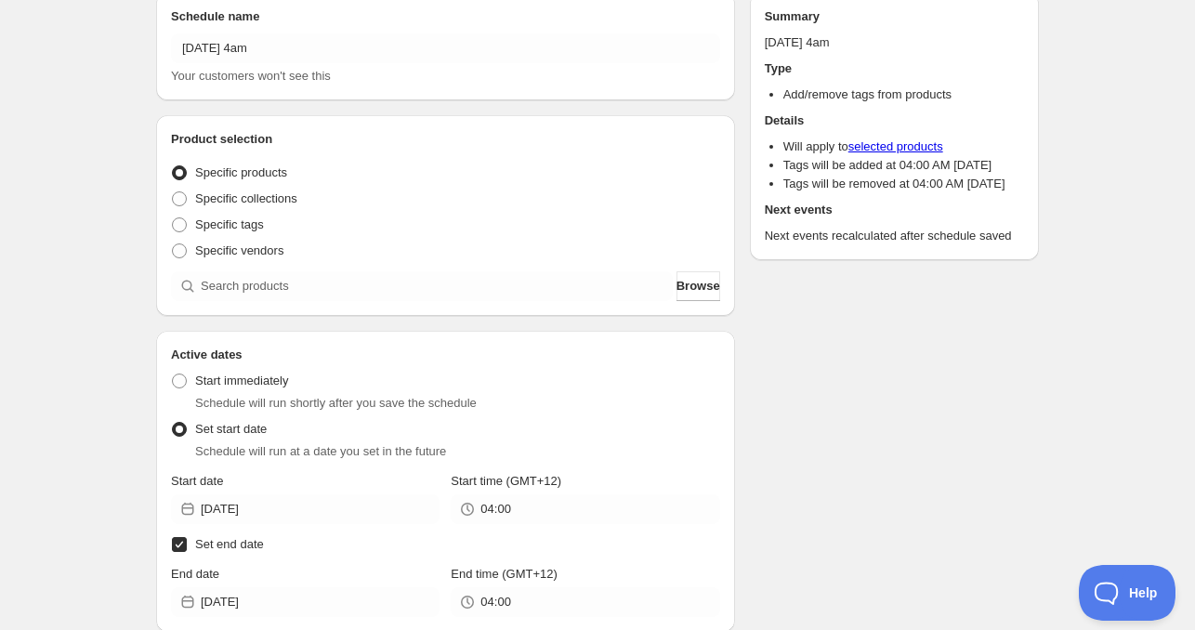
click at [307, 263] on div "Specific vendors" at bounding box center [445, 251] width 549 height 26
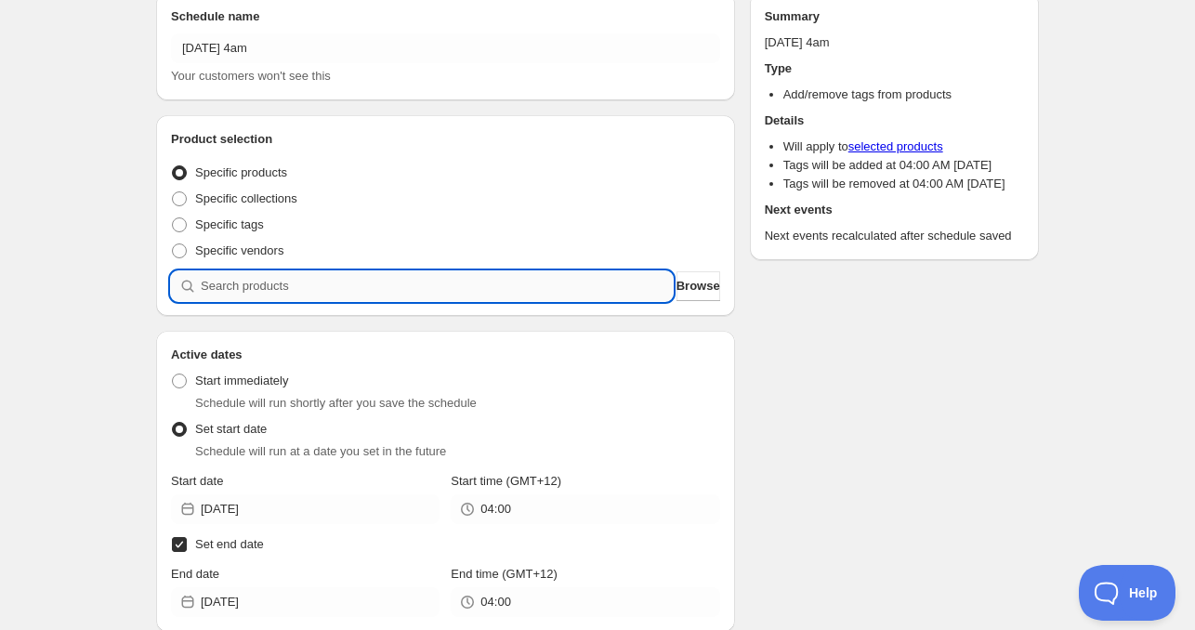
click at [307, 283] on input "search" at bounding box center [437, 286] width 472 height 30
paste input "search"
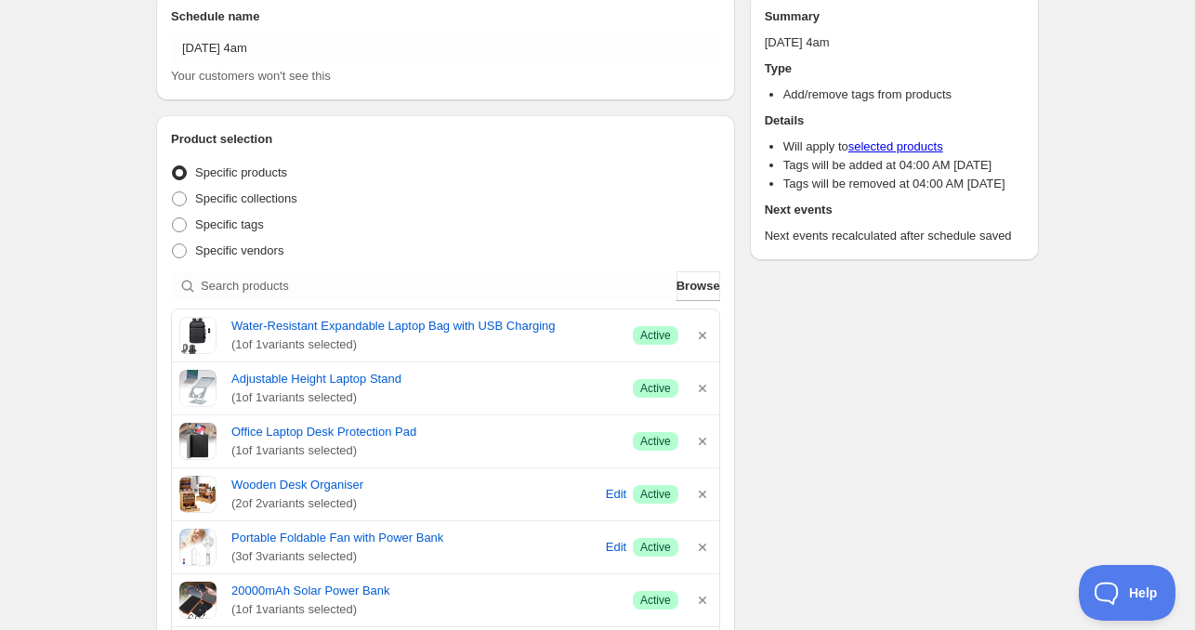
scroll to position [0, 0]
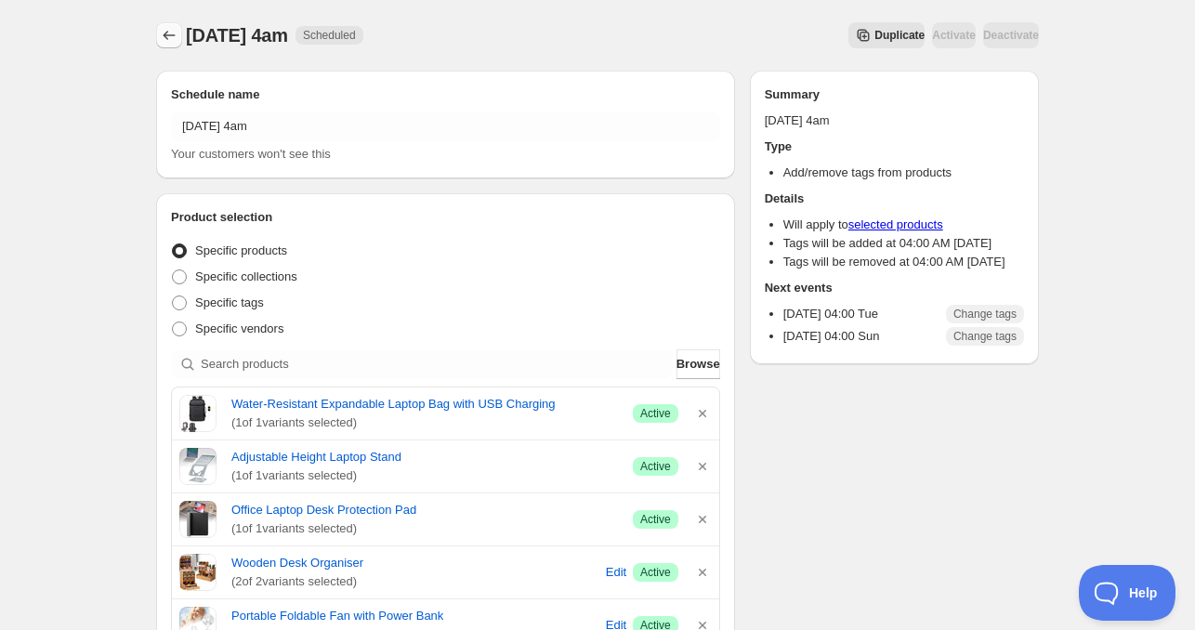
click at [160, 38] on icon "Schedules" at bounding box center [169, 35] width 19 height 19
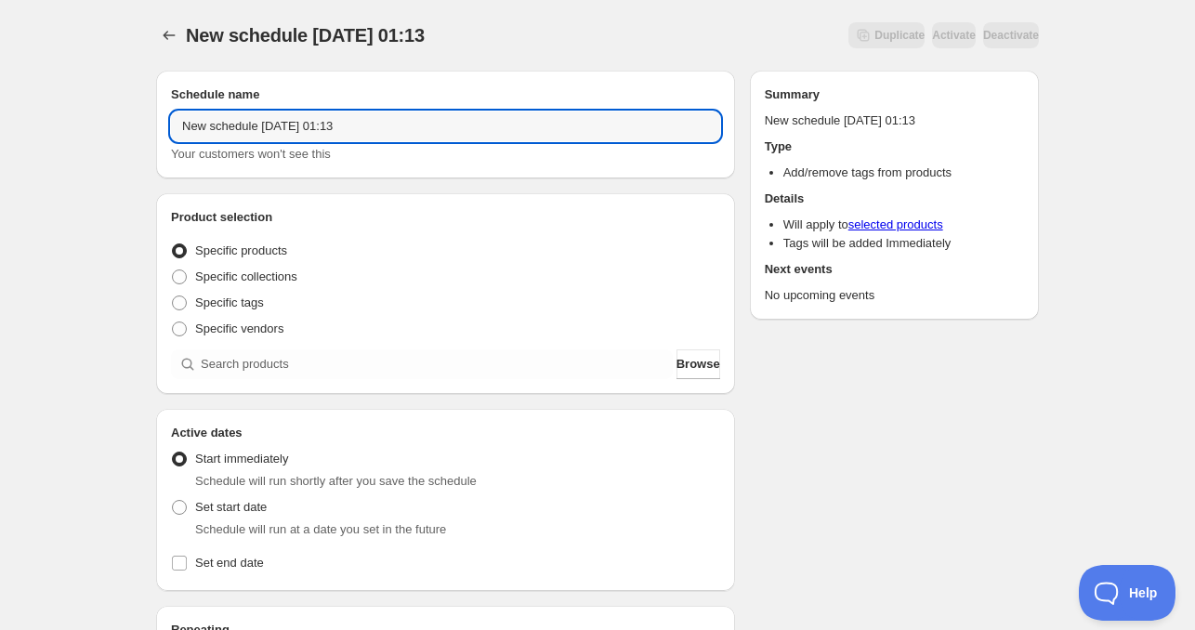
drag, startPoint x: 245, startPoint y: 124, endPoint x: 22, endPoint y: 124, distance: 222.9
click at [22, 118] on div "New schedule [DATE] 01:13. This page is ready New schedule [DATE] 01:13 Duplica…" at bounding box center [597, 563] width 1195 height 1126
click at [244, 131] on input "[DATE] 01:13" at bounding box center [445, 126] width 549 height 30
drag, startPoint x: 277, startPoint y: 128, endPoint x: 512, endPoint y: 127, distance: 235.0
click at [512, 127] on input "[DATE] 01:13" at bounding box center [445, 126] width 549 height 30
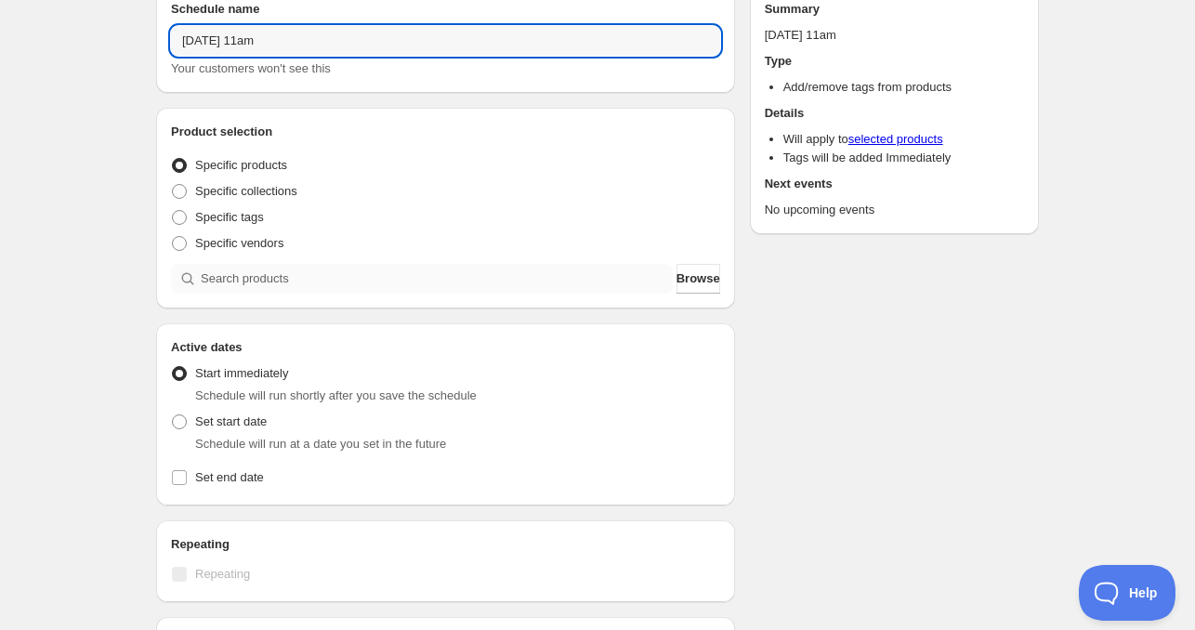
scroll to position [186, 0]
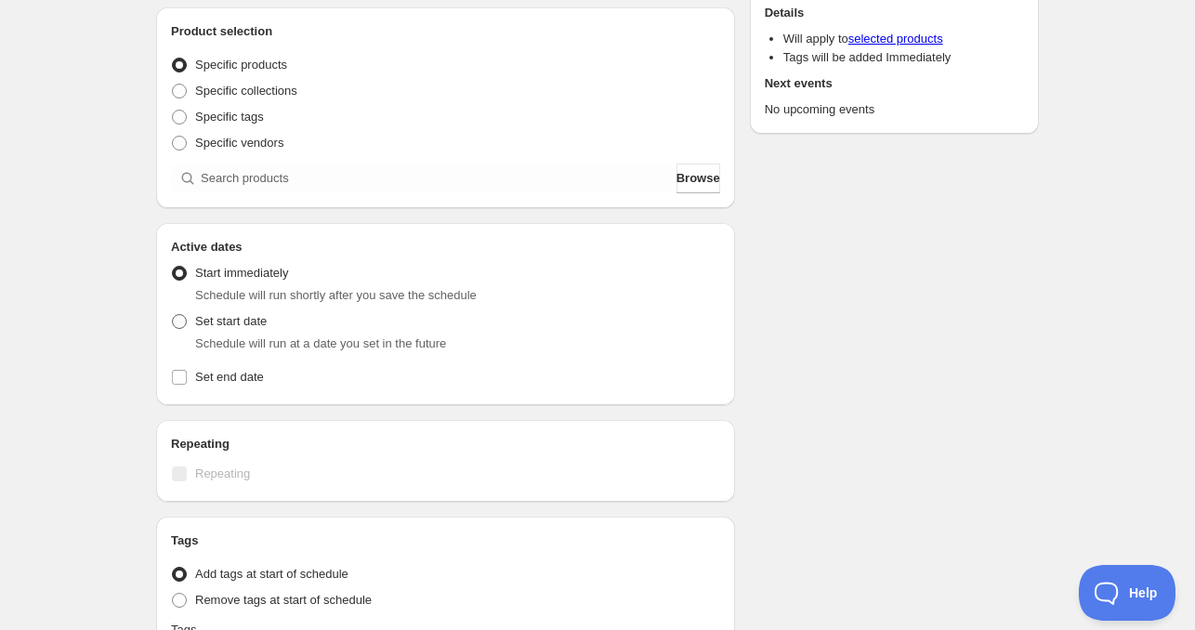
type input "[DATE] 11am"
click at [208, 327] on span "Set start date" at bounding box center [231, 321] width 72 height 14
click at [173, 315] on input "Set start date" at bounding box center [172, 314] width 1 height 1
radio input "true"
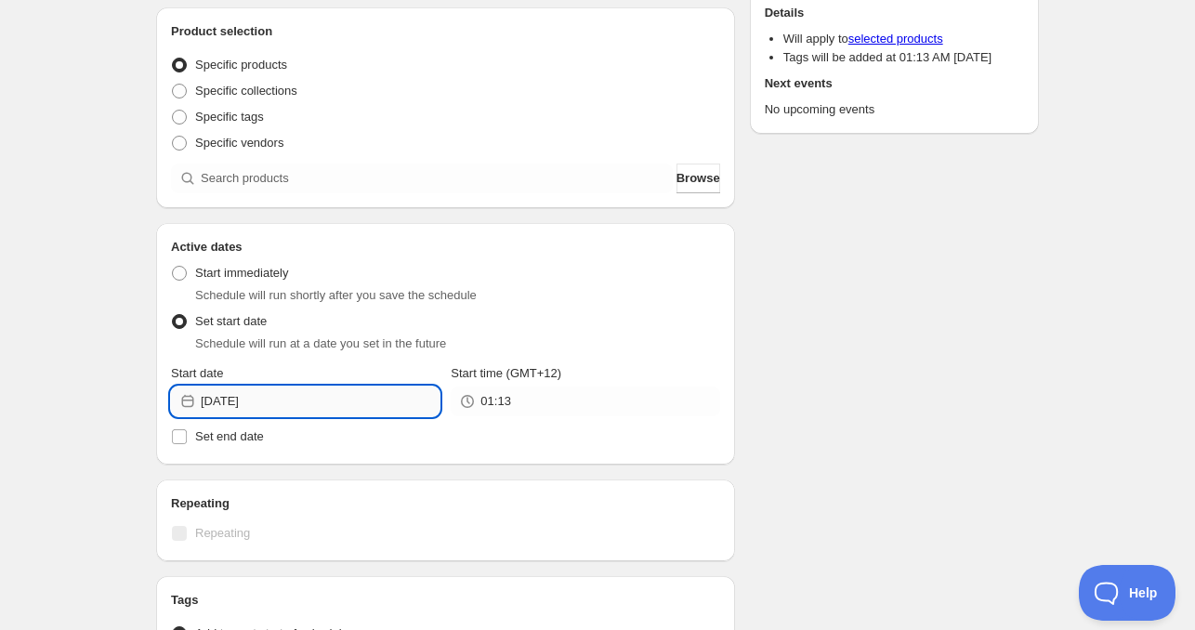
click at [279, 408] on input "[DATE]" at bounding box center [320, 401] width 239 height 30
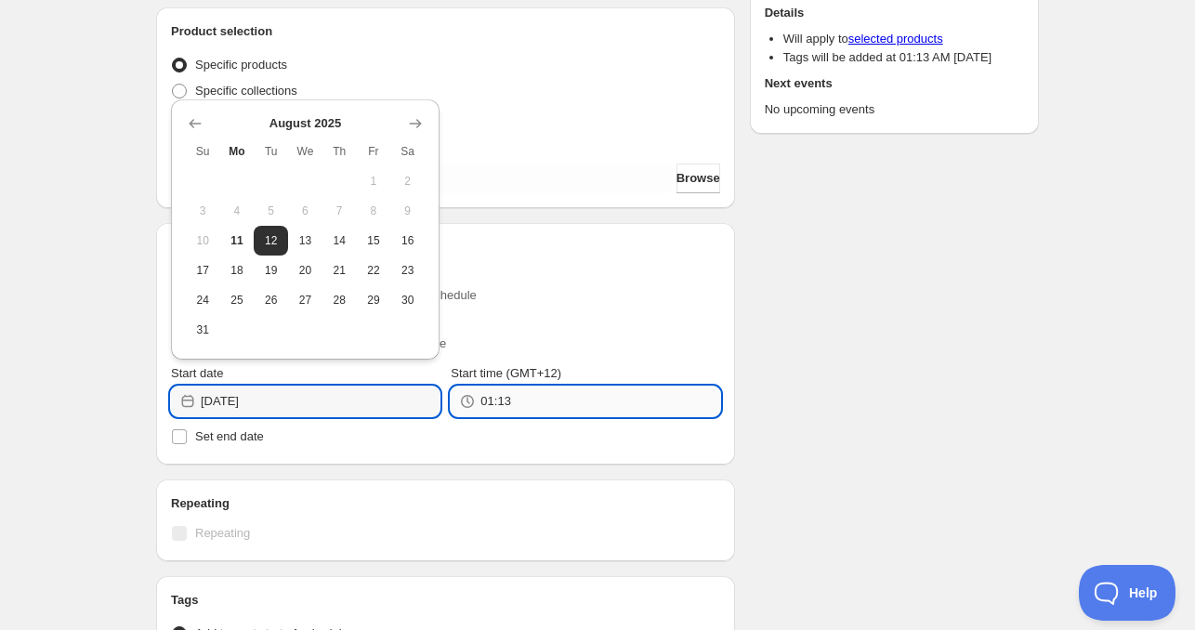
click at [525, 409] on input "01:13" at bounding box center [599, 401] width 239 height 30
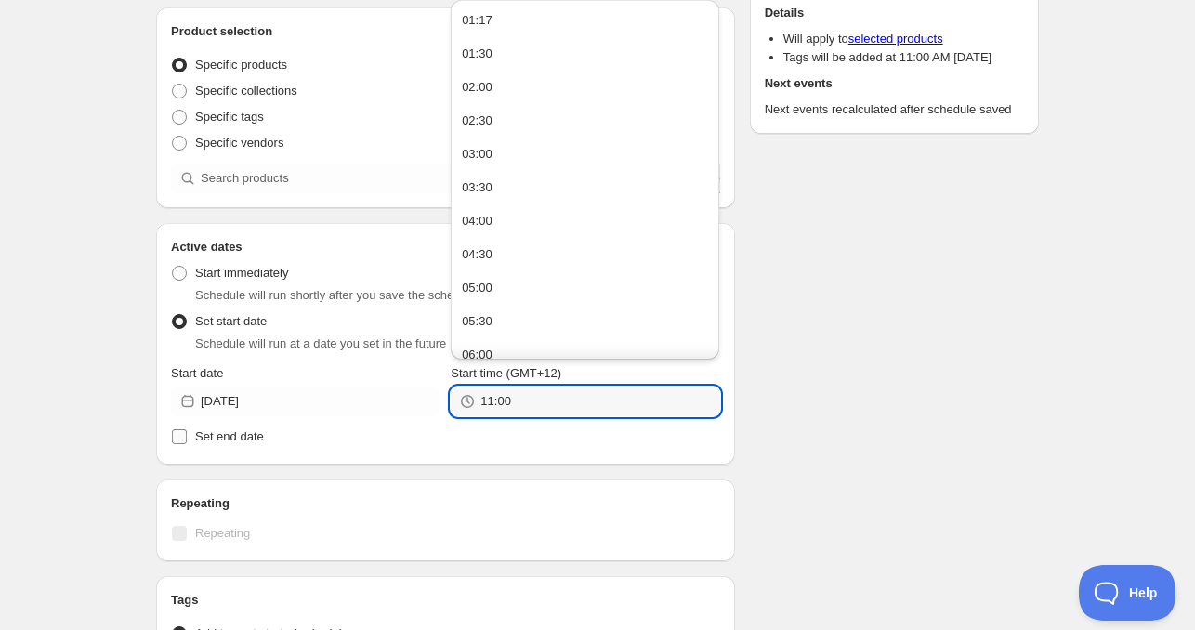
type input "11:00"
click at [229, 426] on label "Set end date" at bounding box center [445, 437] width 549 height 26
click at [187, 429] on input "Set end date" at bounding box center [179, 436] width 15 height 15
checkbox input "true"
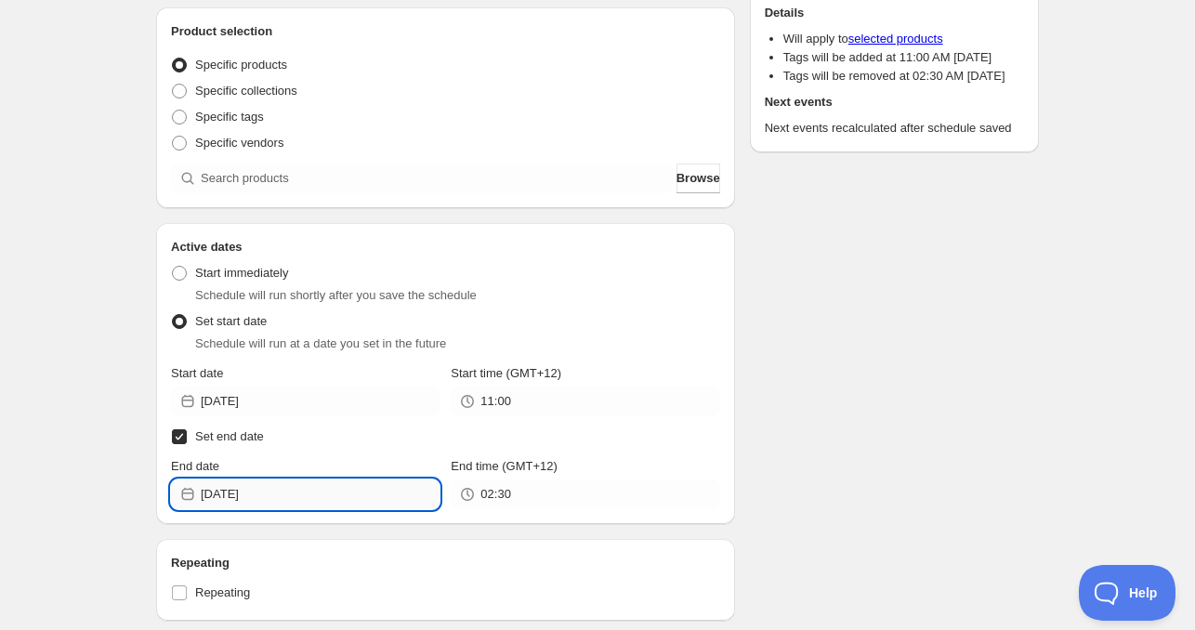
click at [268, 493] on input "[DATE]" at bounding box center [320, 494] width 239 height 30
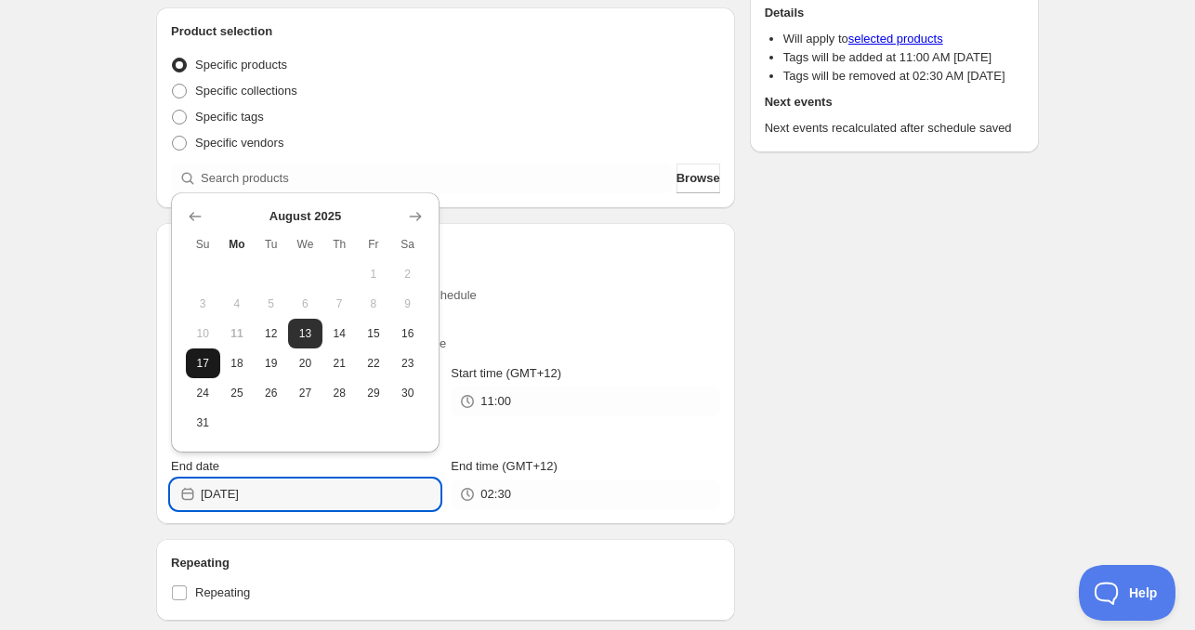
click at [202, 362] on span "17" at bounding box center [203, 363] width 20 height 15
type input "[DATE]"
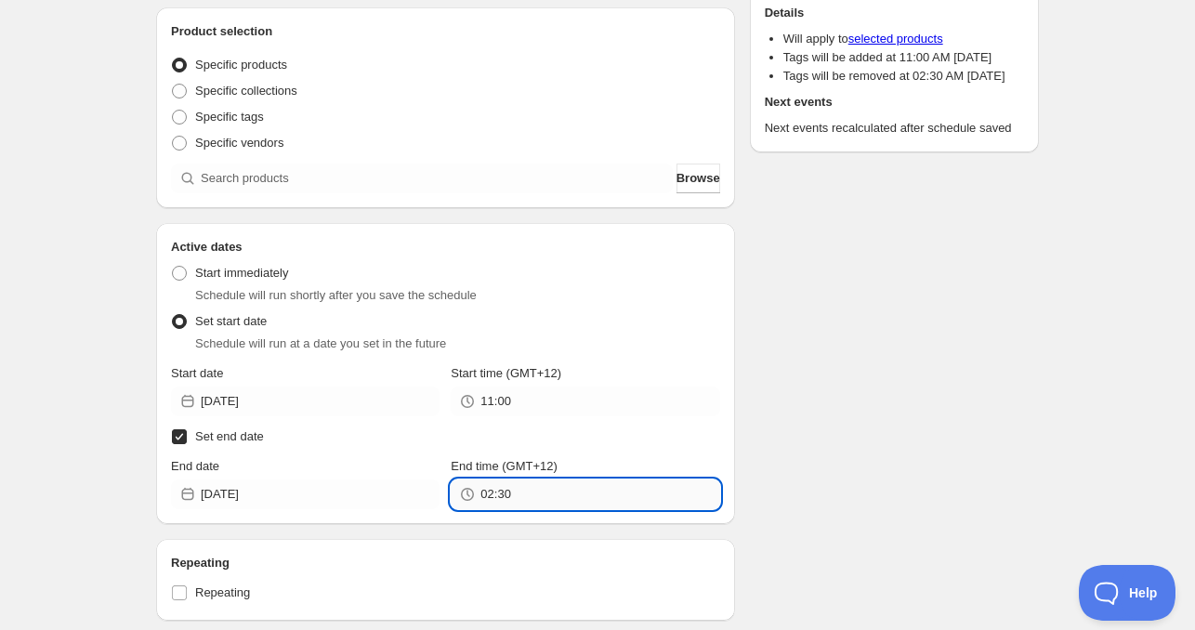
click at [523, 497] on input "02:30" at bounding box center [599, 494] width 239 height 30
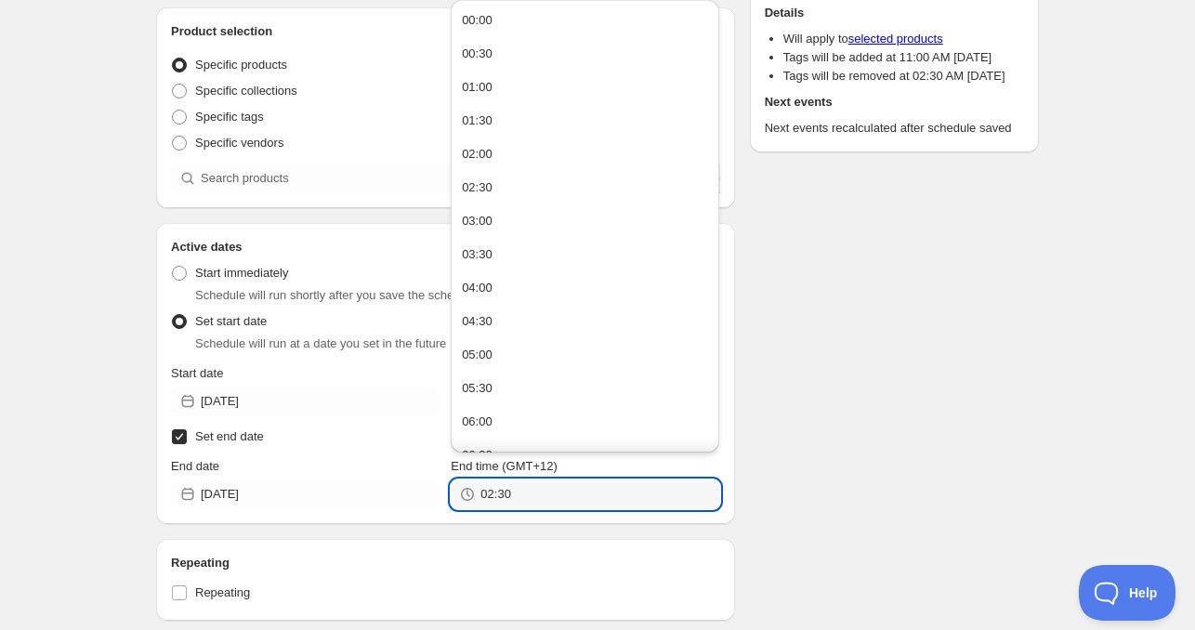
paste input "11:0"
type input "11:00"
click at [901, 470] on div "Schedule name [DATE] 11am Your customers won't see this Product selection Entit…" at bounding box center [589, 446] width 897 height 1152
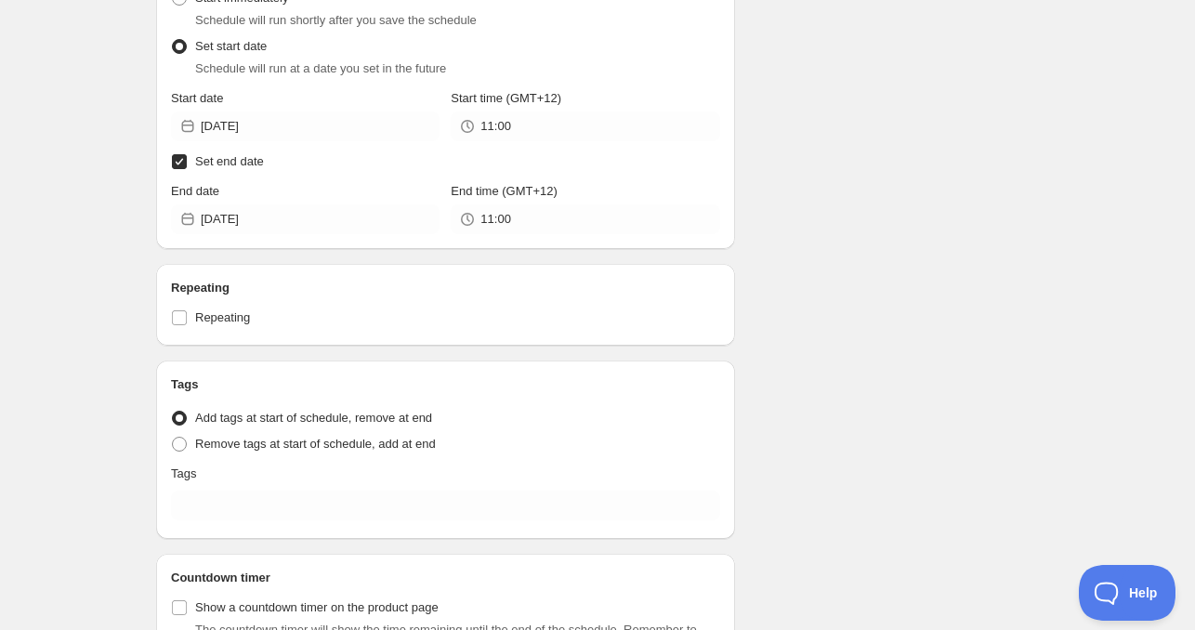
scroll to position [557, 0]
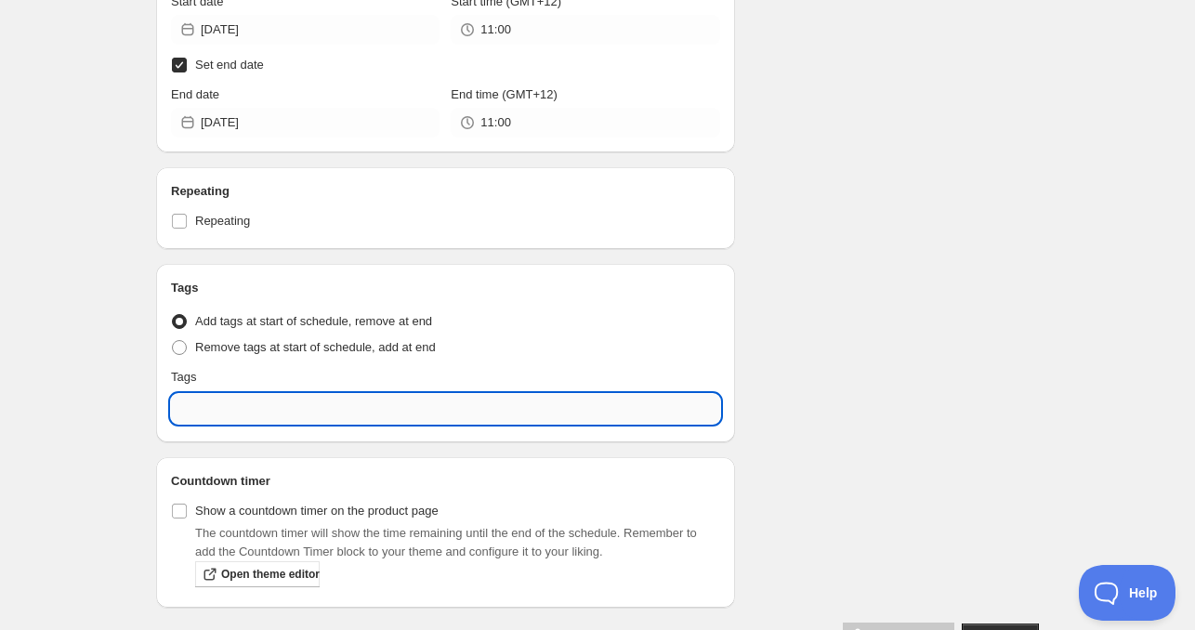
click at [282, 409] on input "text" at bounding box center [445, 409] width 549 height 30
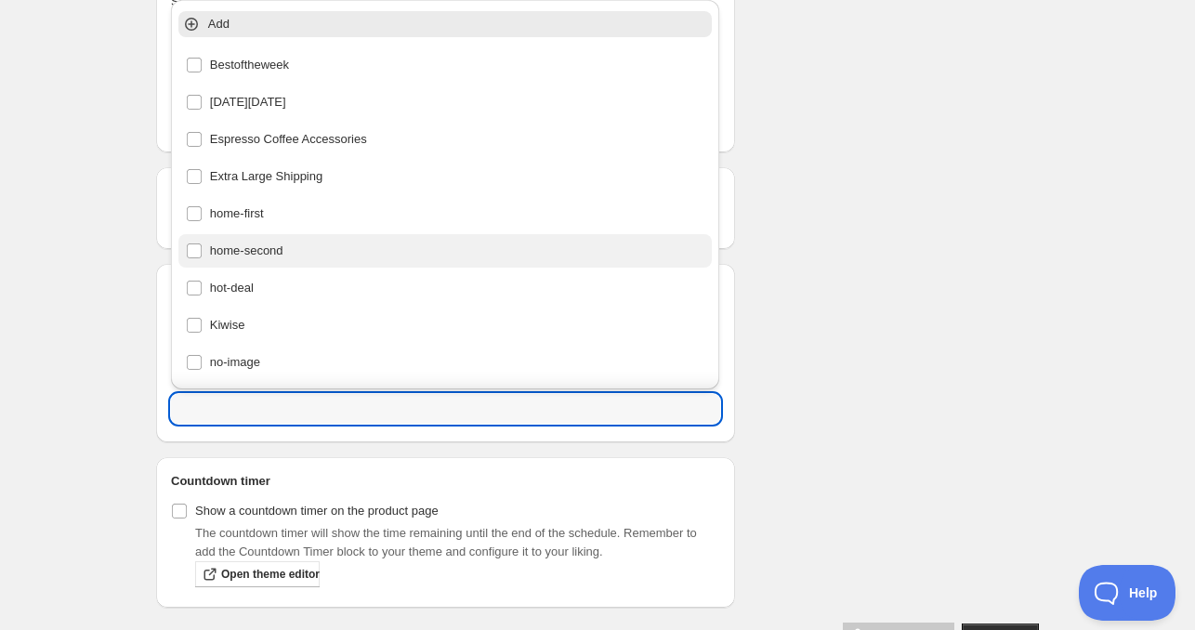
click at [242, 253] on div "home-second" at bounding box center [445, 251] width 519 height 26
type input "home-second"
checkbox input "true"
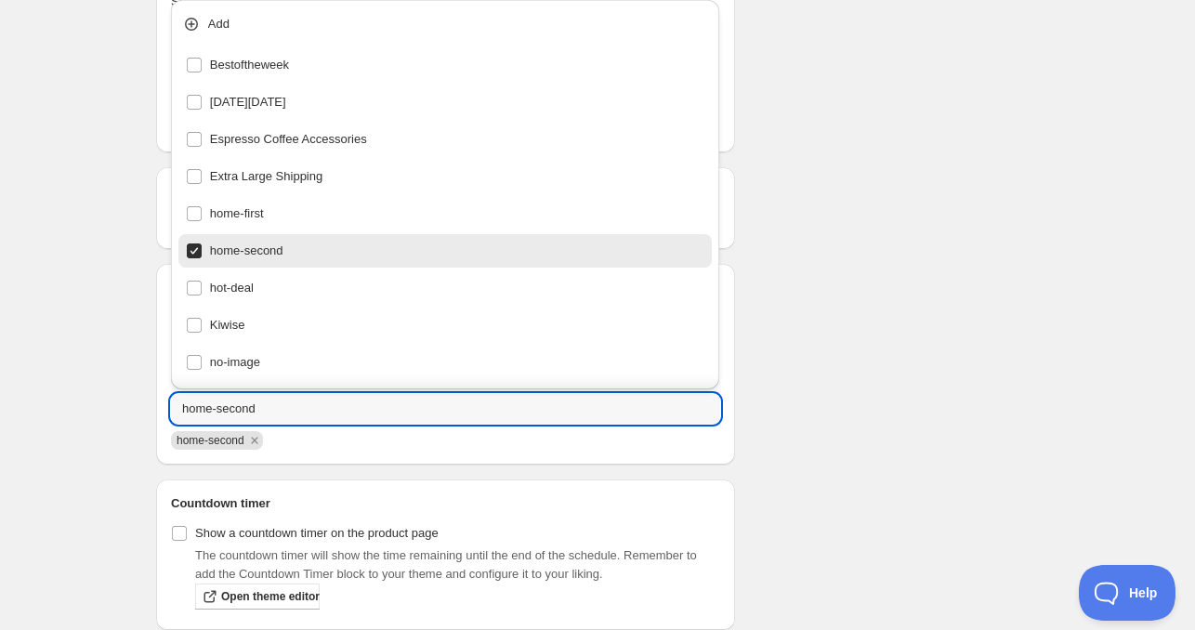
click at [869, 316] on div "Schedule name [DATE] 11am Your customers won't see this Product selection Entit…" at bounding box center [589, 85] width 897 height 1174
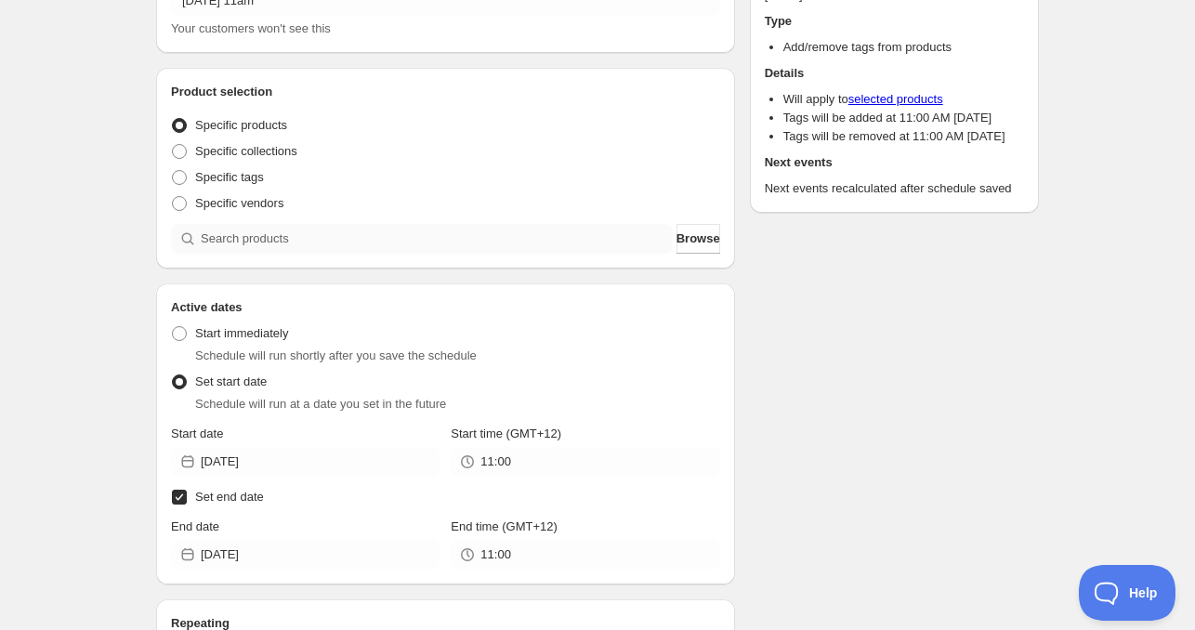
scroll to position [0, 0]
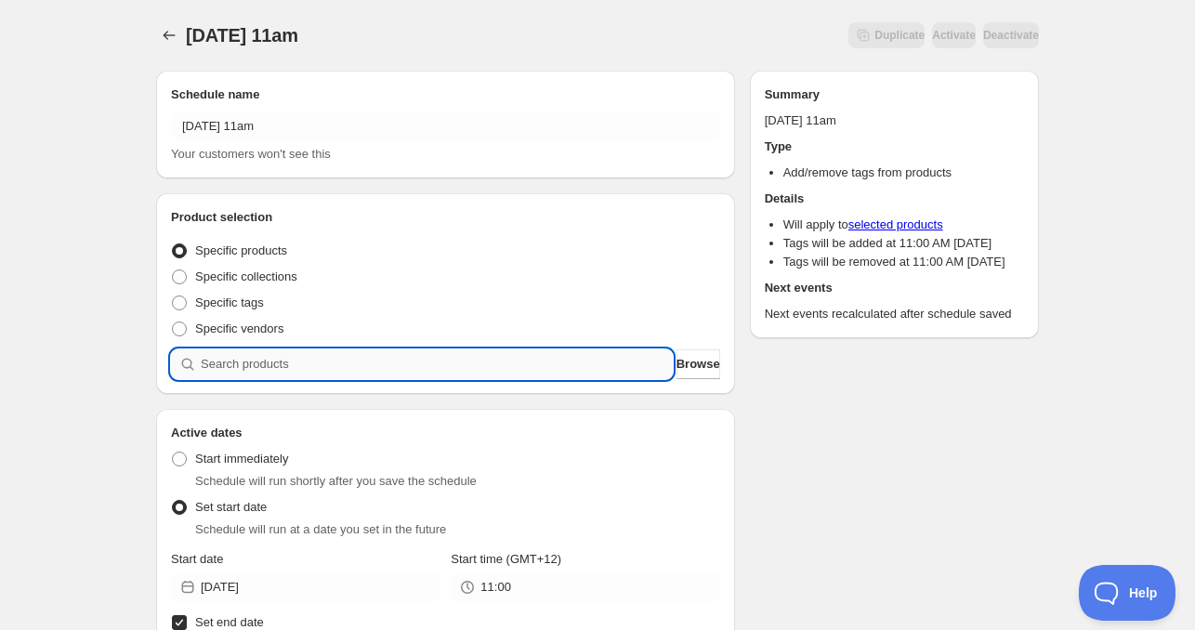
click at [315, 366] on input "search" at bounding box center [437, 364] width 472 height 30
paste input "search"
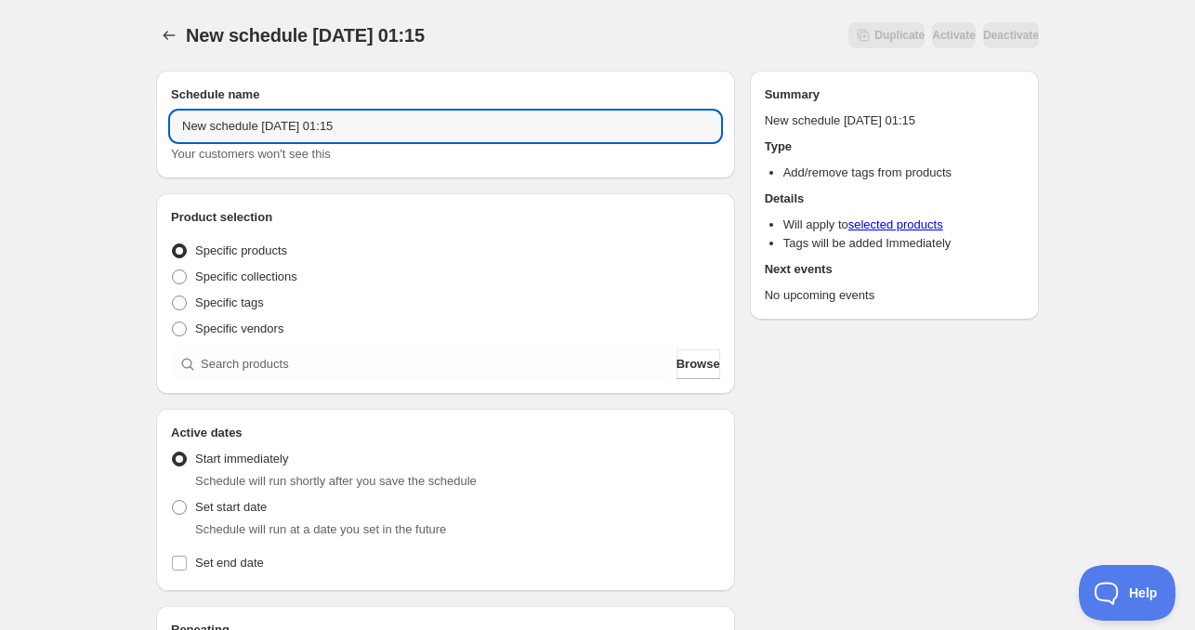
drag, startPoint x: 255, startPoint y: 126, endPoint x: -206, endPoint y: 84, distance: 463.6
click at [0, 84] on html "New schedule [DATE] 01:15. This page is ready New schedule [DATE] 01:15 Duplica…" at bounding box center [597, 315] width 1195 height 630
drag, startPoint x: 336, startPoint y: 122, endPoint x: 476, endPoint y: 119, distance: 139.4
click at [441, 119] on input "[DATE] 01:15" at bounding box center [445, 126] width 549 height 30
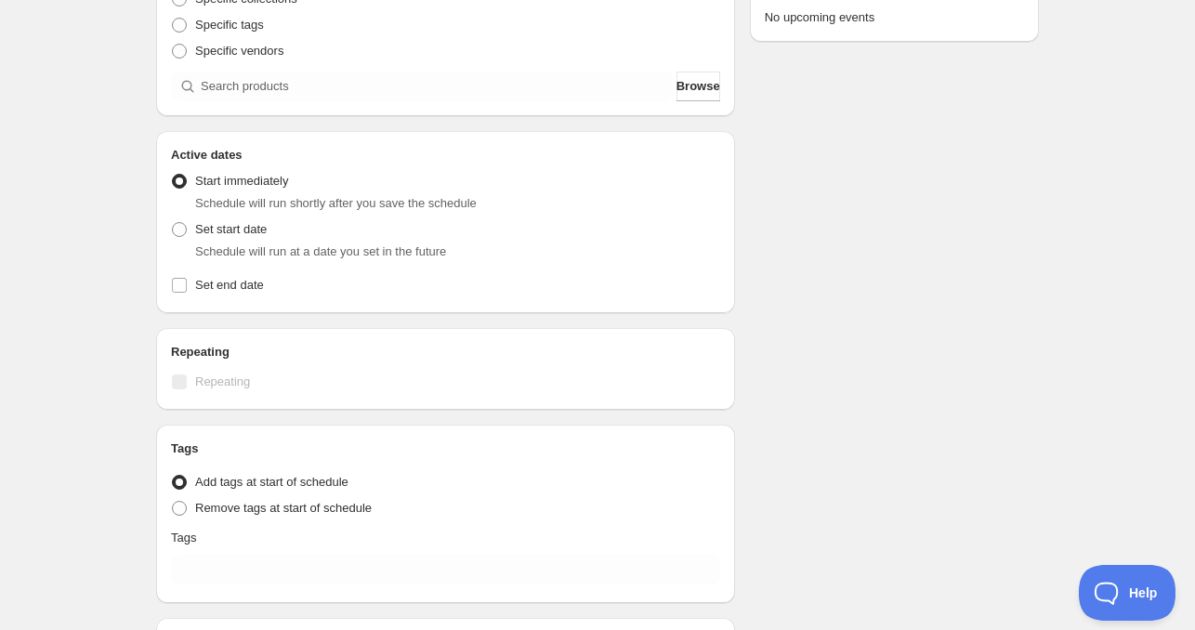
scroll to position [279, 0]
type input "[DATE] 11am"
click at [230, 226] on span "Set start date" at bounding box center [231, 228] width 72 height 14
click at [173, 222] on input "Set start date" at bounding box center [172, 221] width 1 height 1
radio input "true"
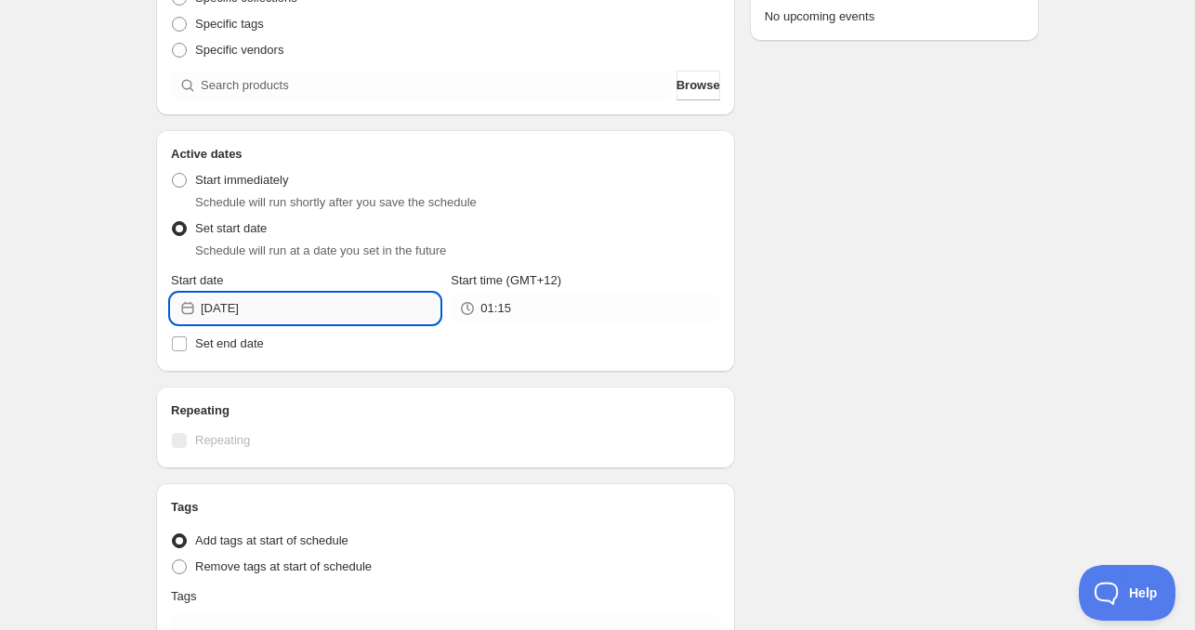
click at [287, 311] on input "[DATE]" at bounding box center [320, 309] width 239 height 30
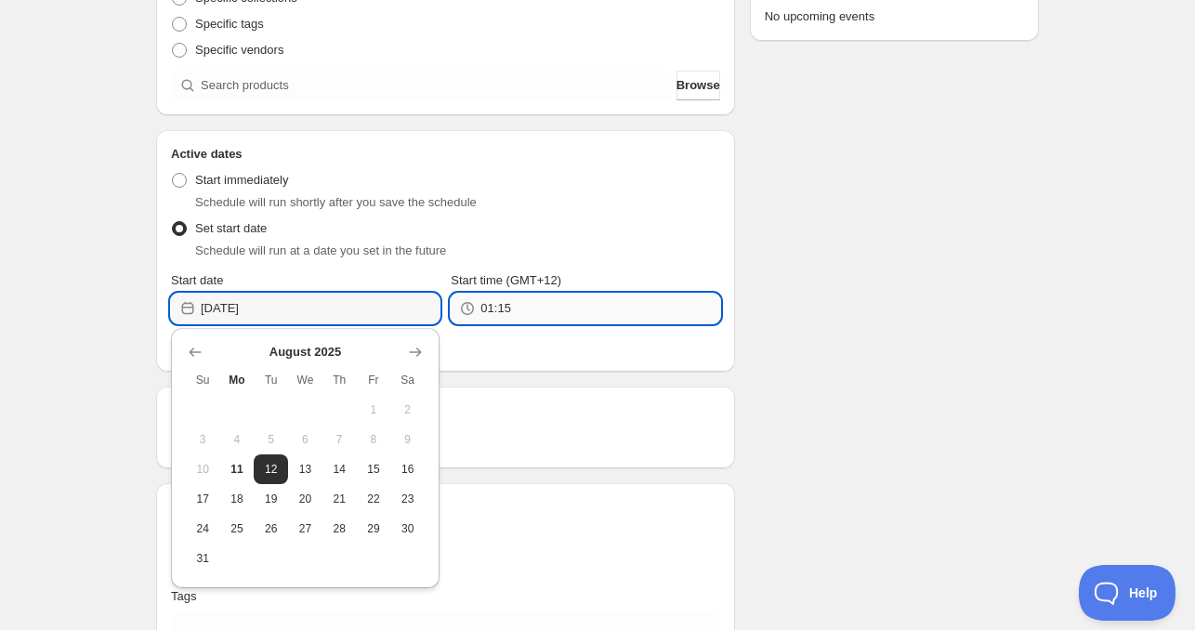
click at [494, 311] on input "01:15" at bounding box center [599, 309] width 239 height 30
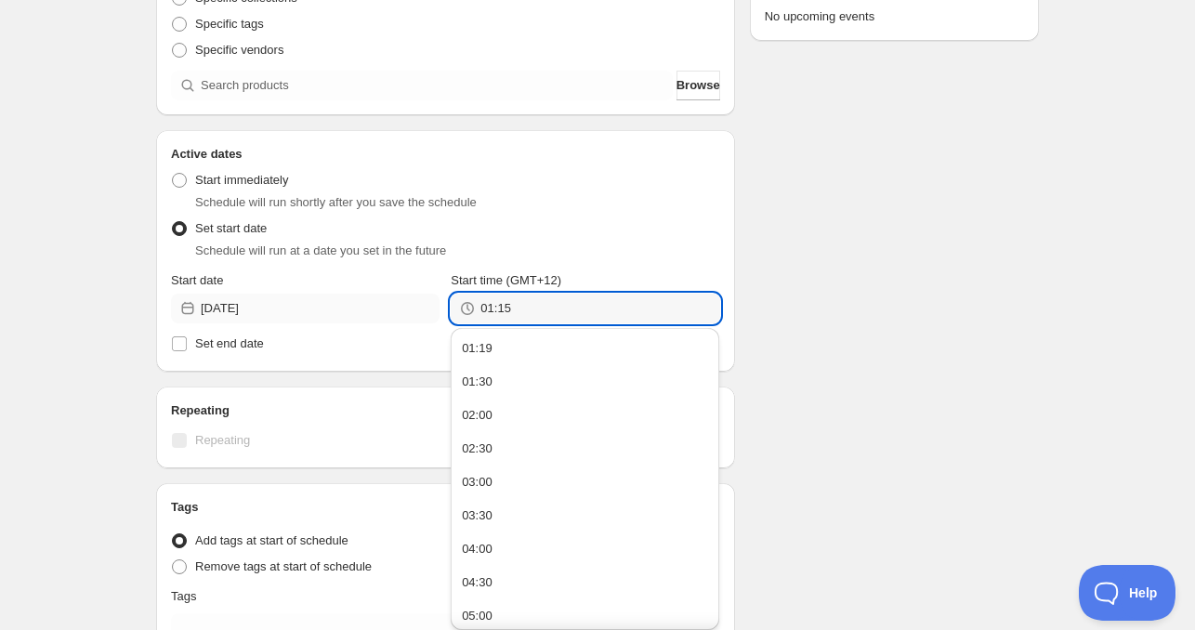
click at [394, 309] on div "Start date [DATE] Start time (GMT+12) 01:15" at bounding box center [445, 297] width 549 height 52
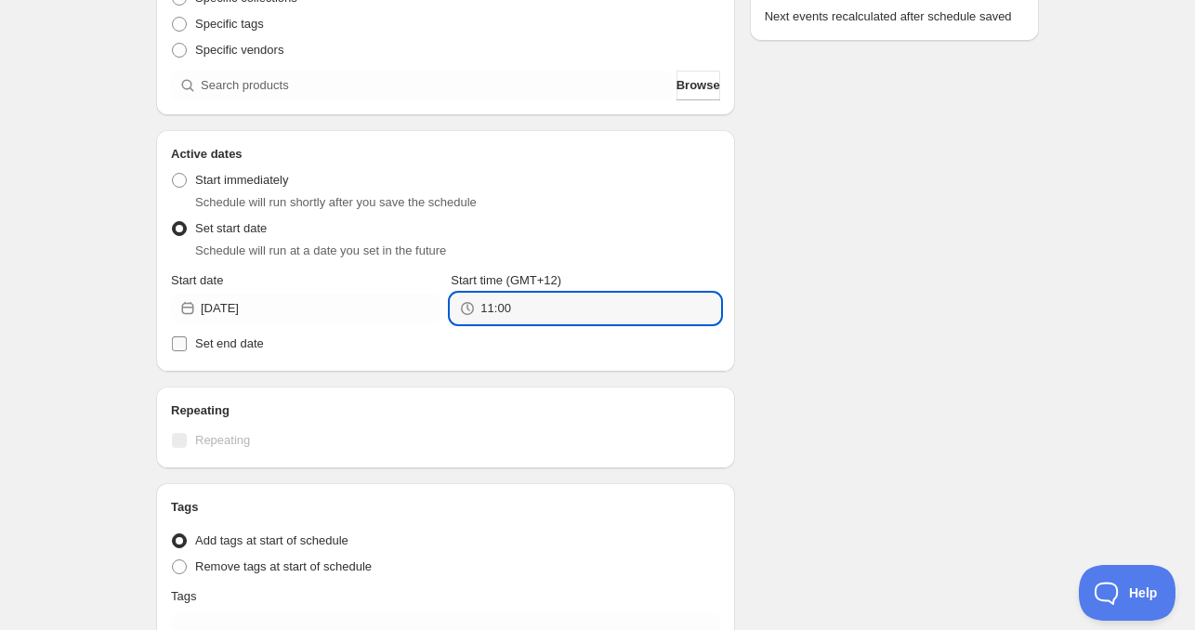
type input "11:00"
click at [203, 336] on span "Set end date" at bounding box center [229, 343] width 69 height 14
click at [187, 336] on input "Set end date" at bounding box center [179, 343] width 15 height 15
checkbox input "true"
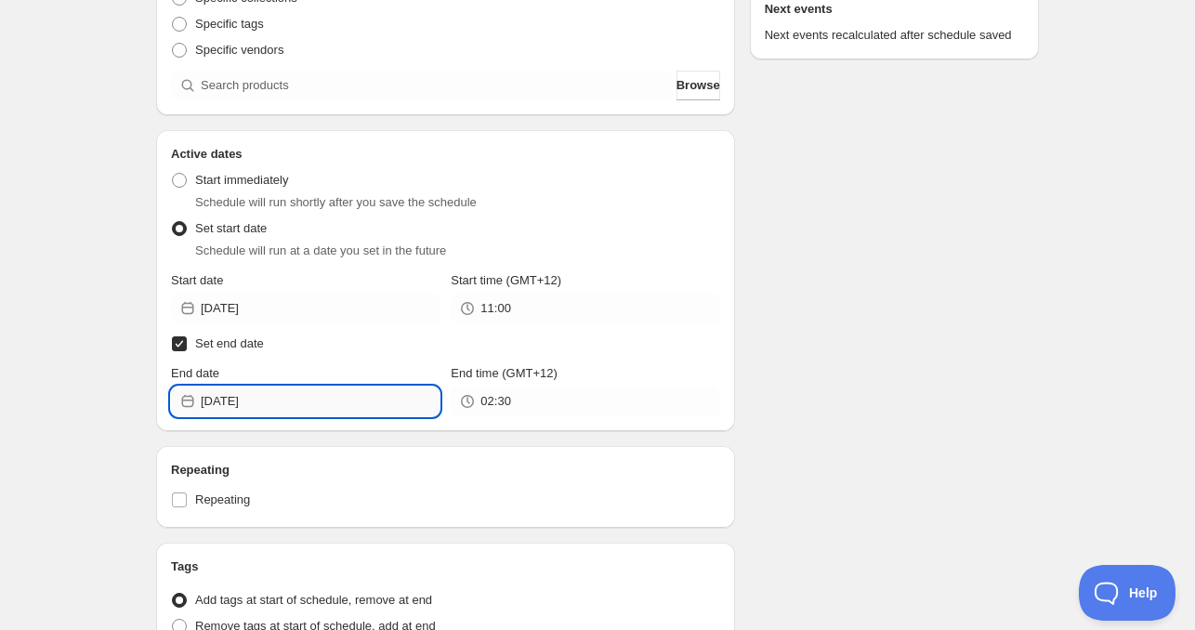
click at [281, 396] on input "[DATE]" at bounding box center [320, 401] width 239 height 30
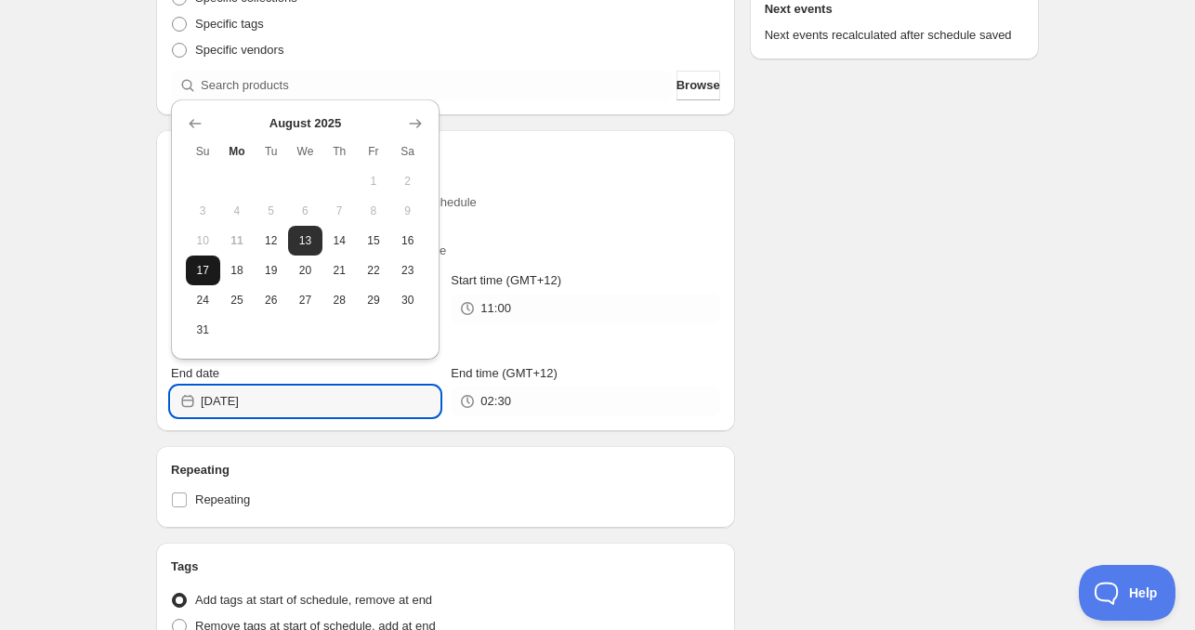
click at [211, 279] on button "17" at bounding box center [203, 270] width 34 height 30
type input "[DATE]"
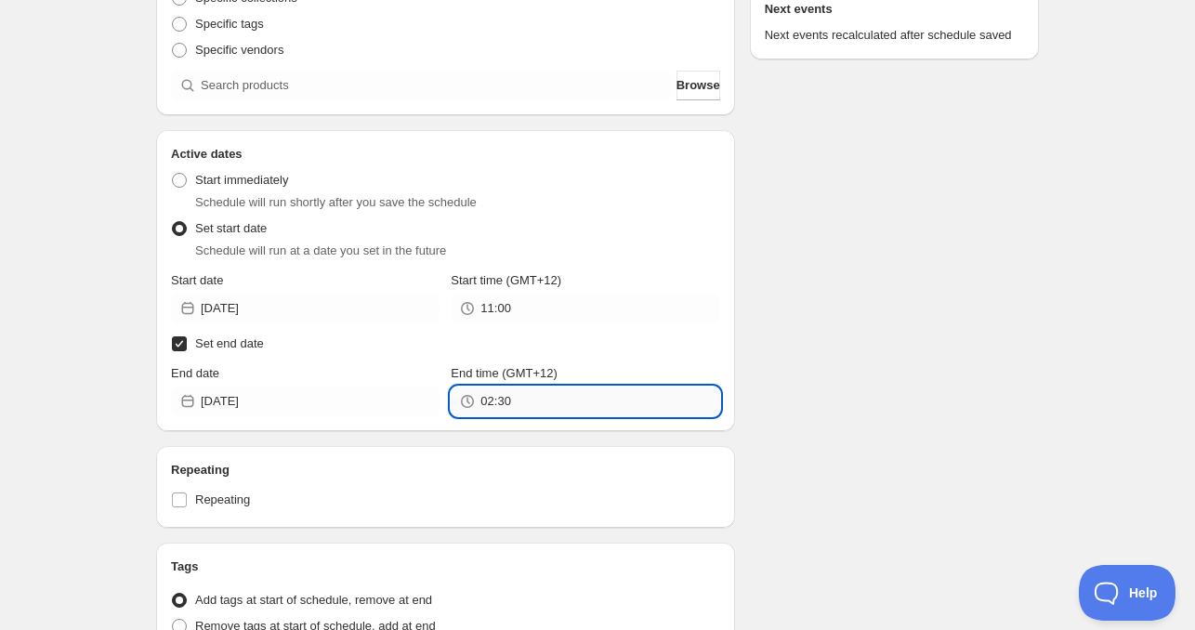
click at [513, 395] on input "02:30" at bounding box center [599, 401] width 239 height 30
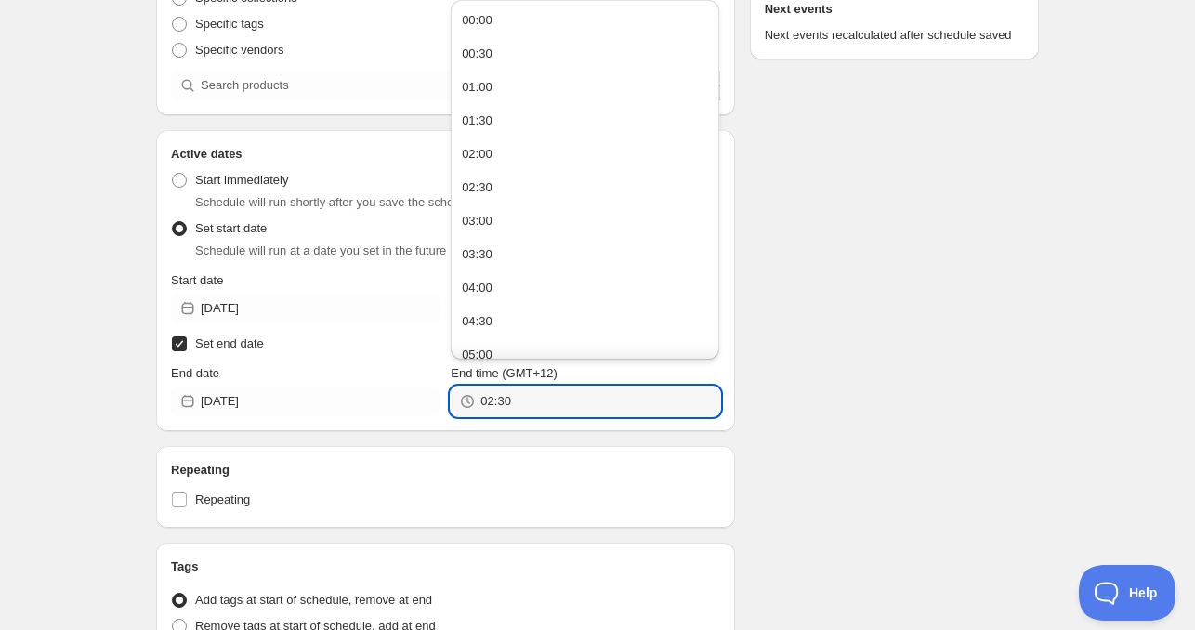
paste input "11:0"
type input "11:00"
click at [502, 436] on div "Schedule name [DATE] 11am Your customers won't see this Product selection Entit…" at bounding box center [445, 339] width 579 height 1094
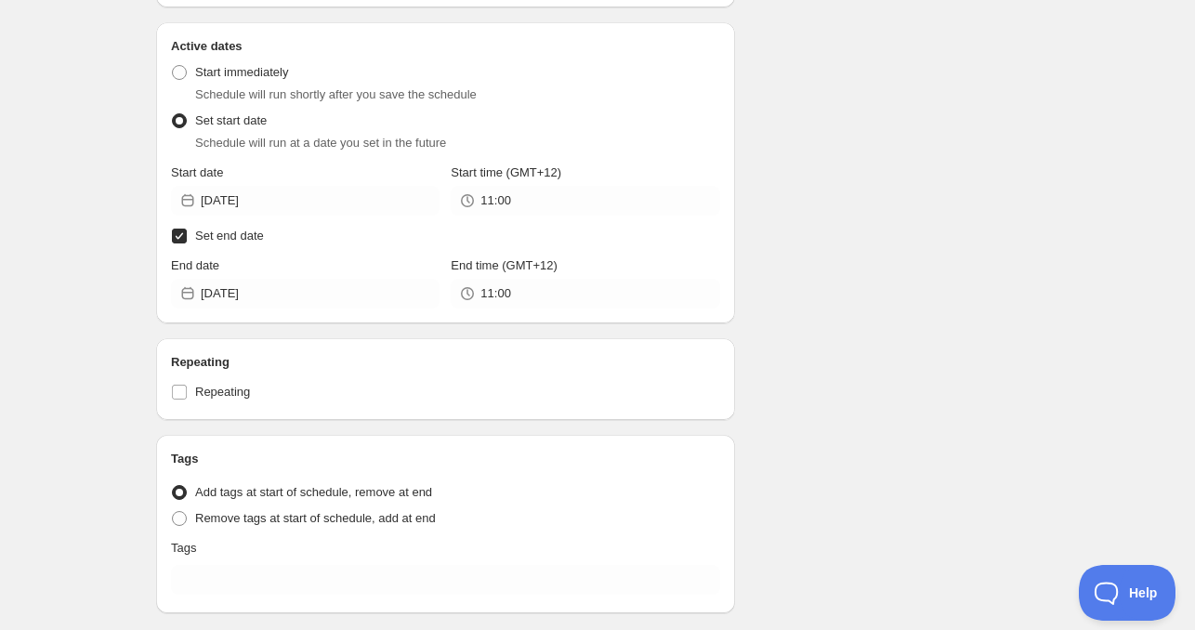
scroll to position [557, 0]
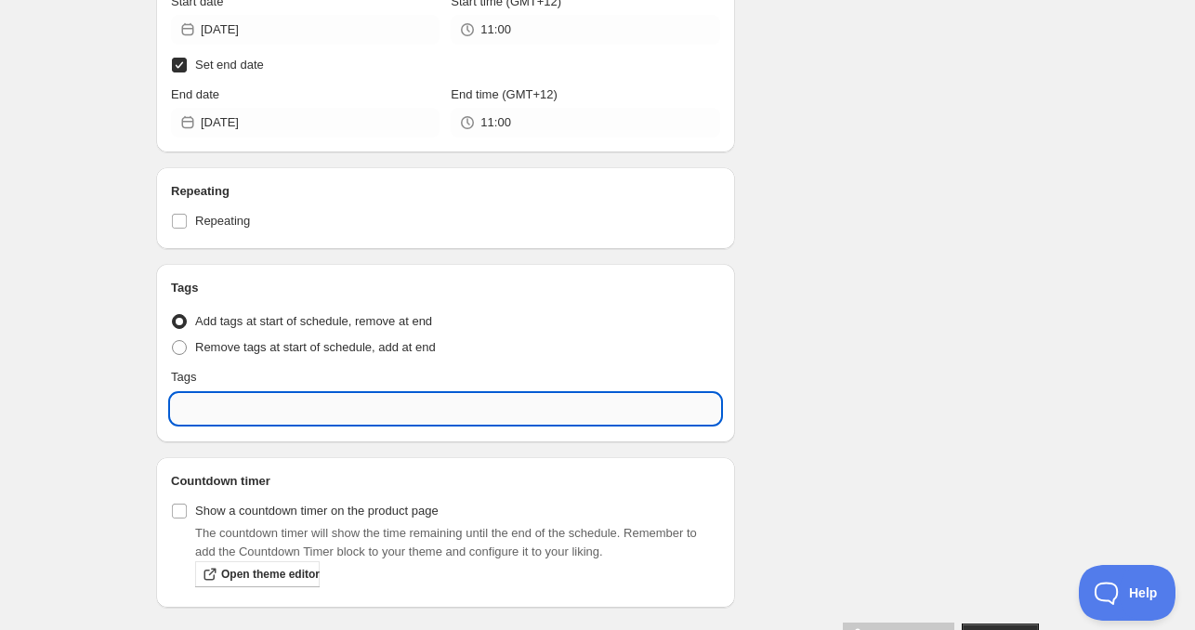
click at [287, 400] on input "text" at bounding box center [445, 409] width 549 height 30
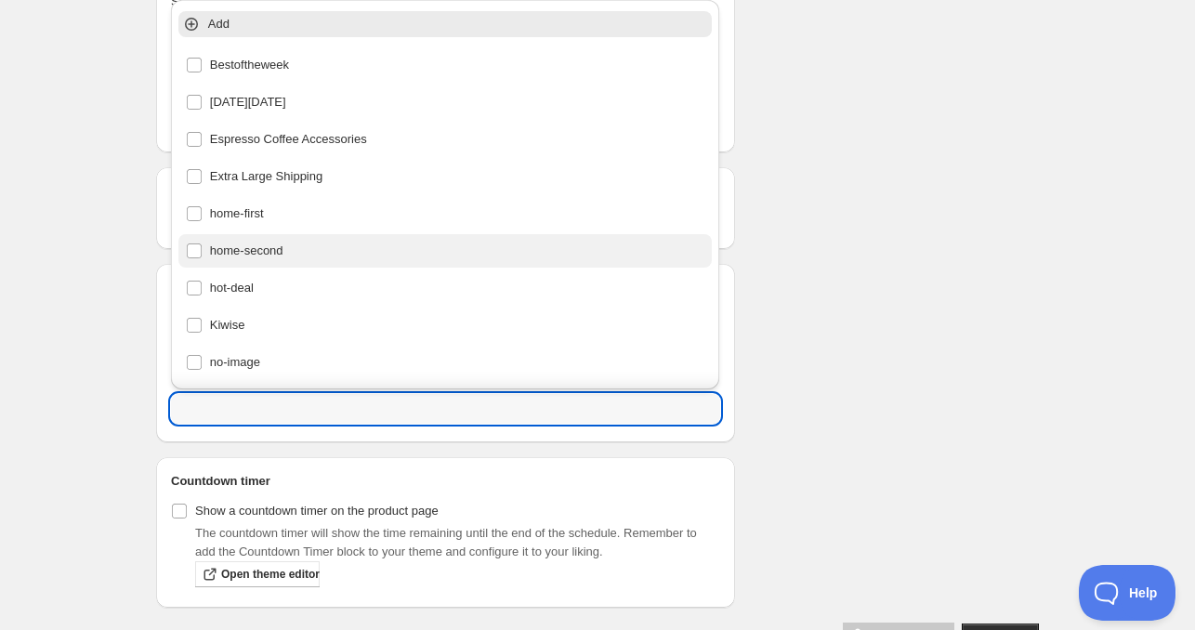
click at [256, 261] on div "home-second" at bounding box center [445, 251] width 519 height 26
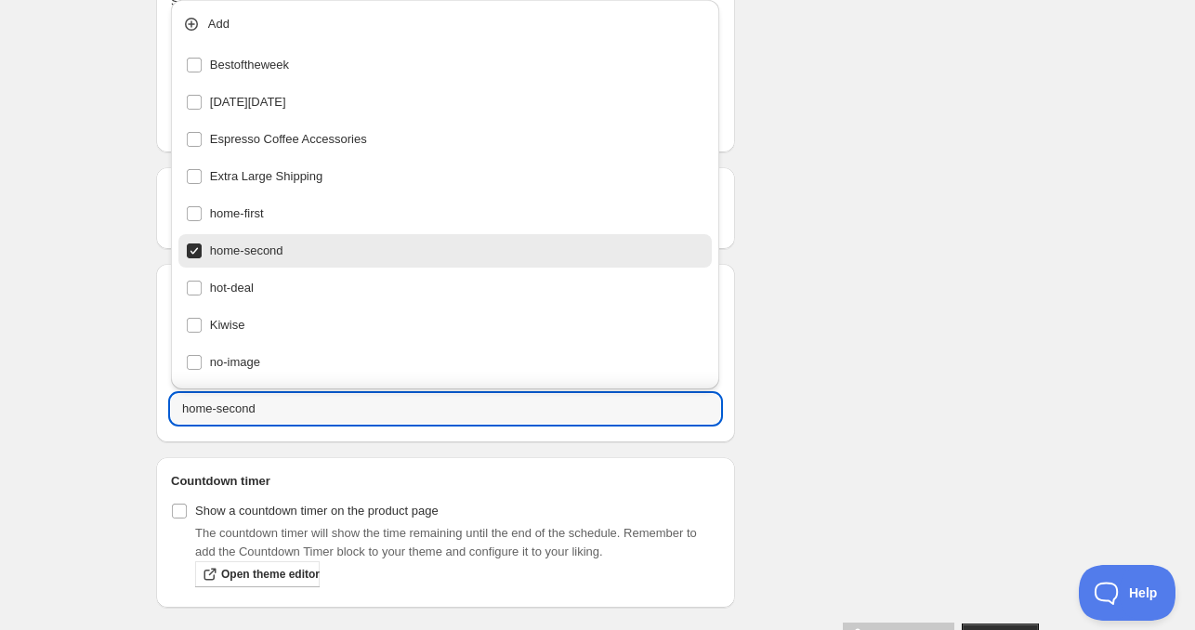
type input "home-second"
checkbox input "true"
click at [1029, 236] on div "[DATE] 11am. This page is ready [DATE] 11am Duplicate Activate Deactivate More …" at bounding box center [597, 47] width 927 height 1208
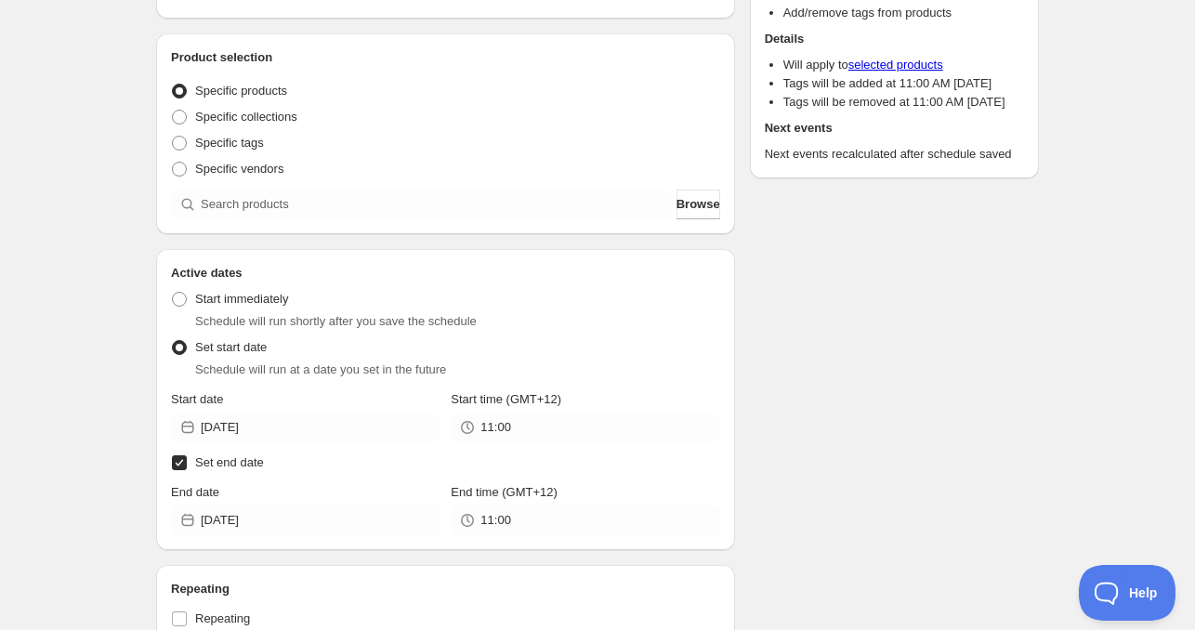
scroll to position [93, 0]
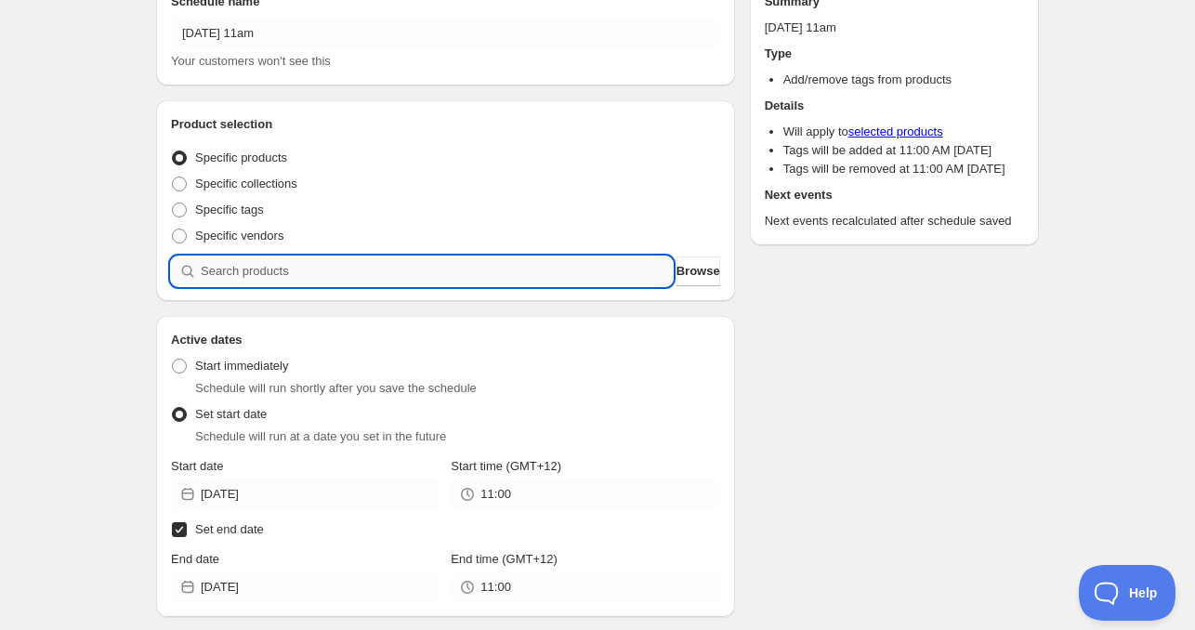
click at [320, 280] on input "search" at bounding box center [437, 271] width 472 height 30
paste input "search"
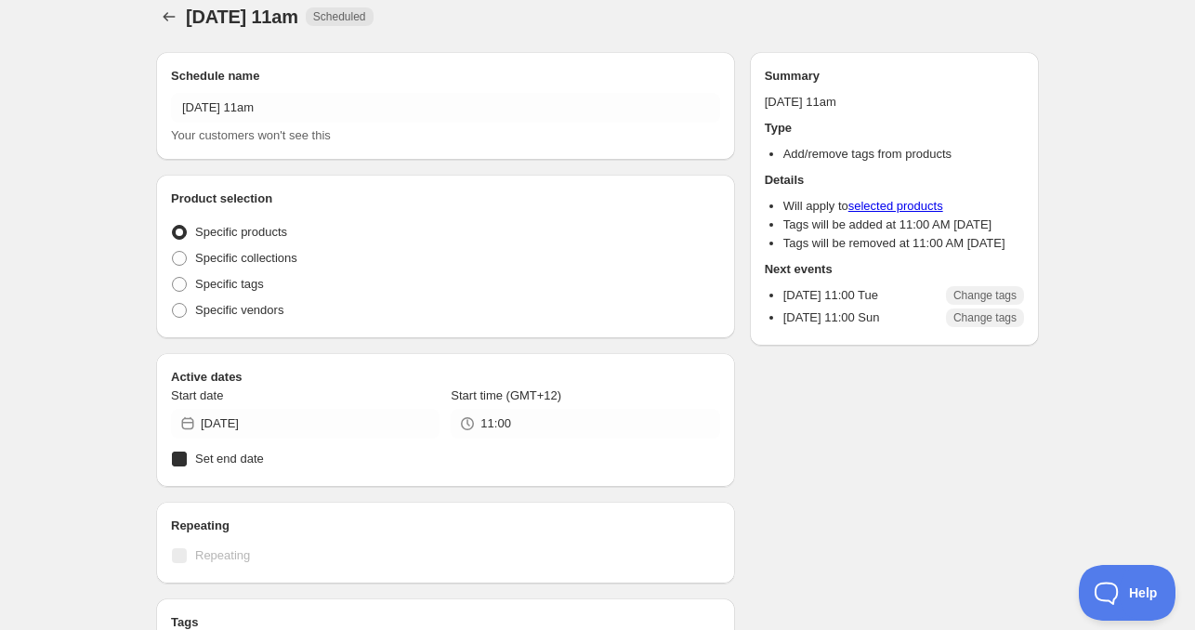
radio input "true"
checkbox input "true"
radio input "true"
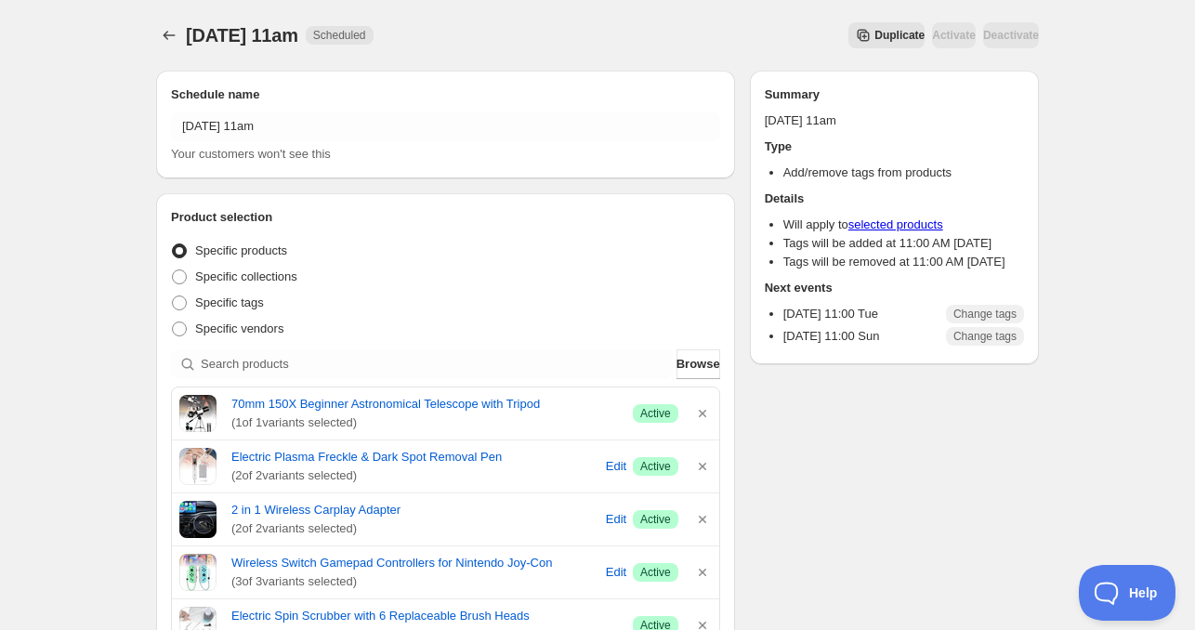
click at [157, 47] on div at bounding box center [171, 35] width 30 height 26
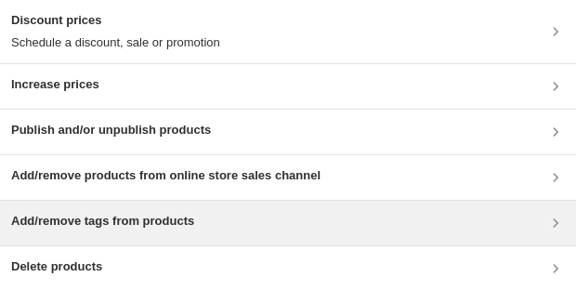
click at [117, 59] on div "Add/remove tags from products" at bounding box center [102, 223] width 183 height 22
click at [104, 59] on h3 "Add/remove tags from products" at bounding box center [102, 221] width 183 height 19
click at [97, 59] on div "Add/remove tags from products" at bounding box center [288, 223] width 576 height 45
click at [120, 59] on h3 "Add/remove tags from products" at bounding box center [102, 221] width 183 height 19
